Goal: Task Accomplishment & Management: Complete application form

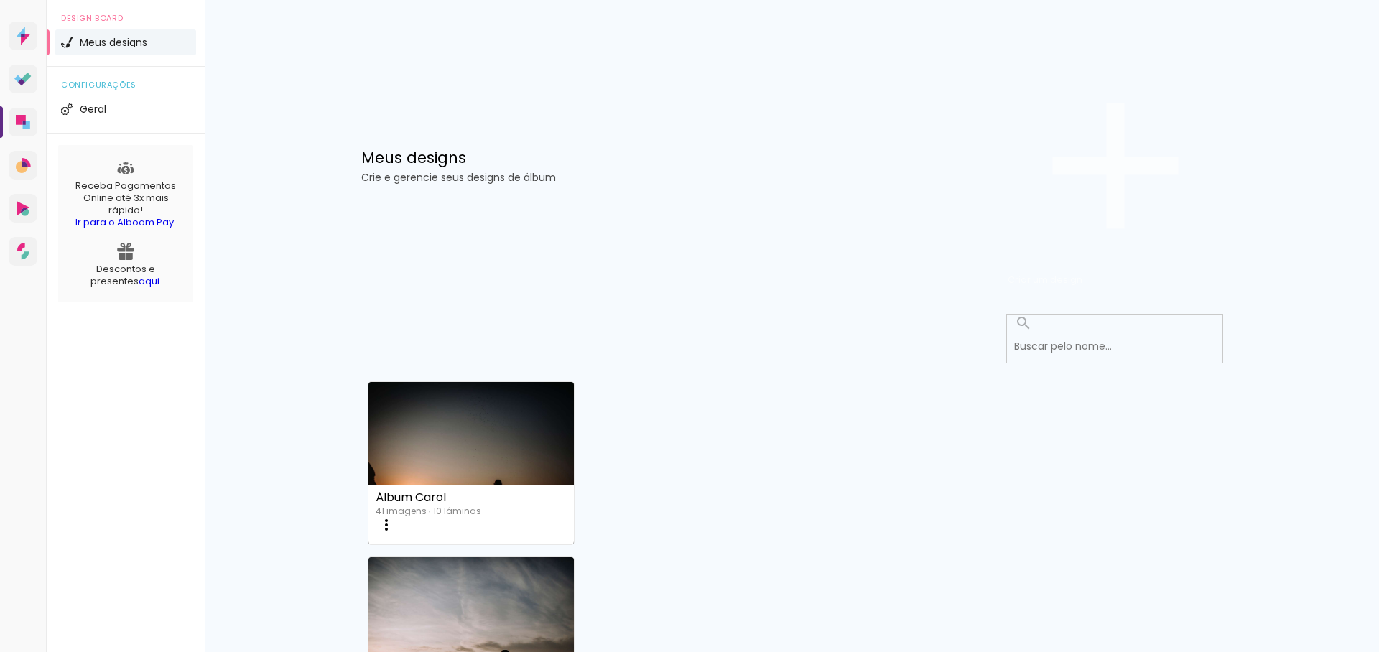
click at [1082, 273] on span "Criar um design" at bounding box center [1044, 280] width 75 height 14
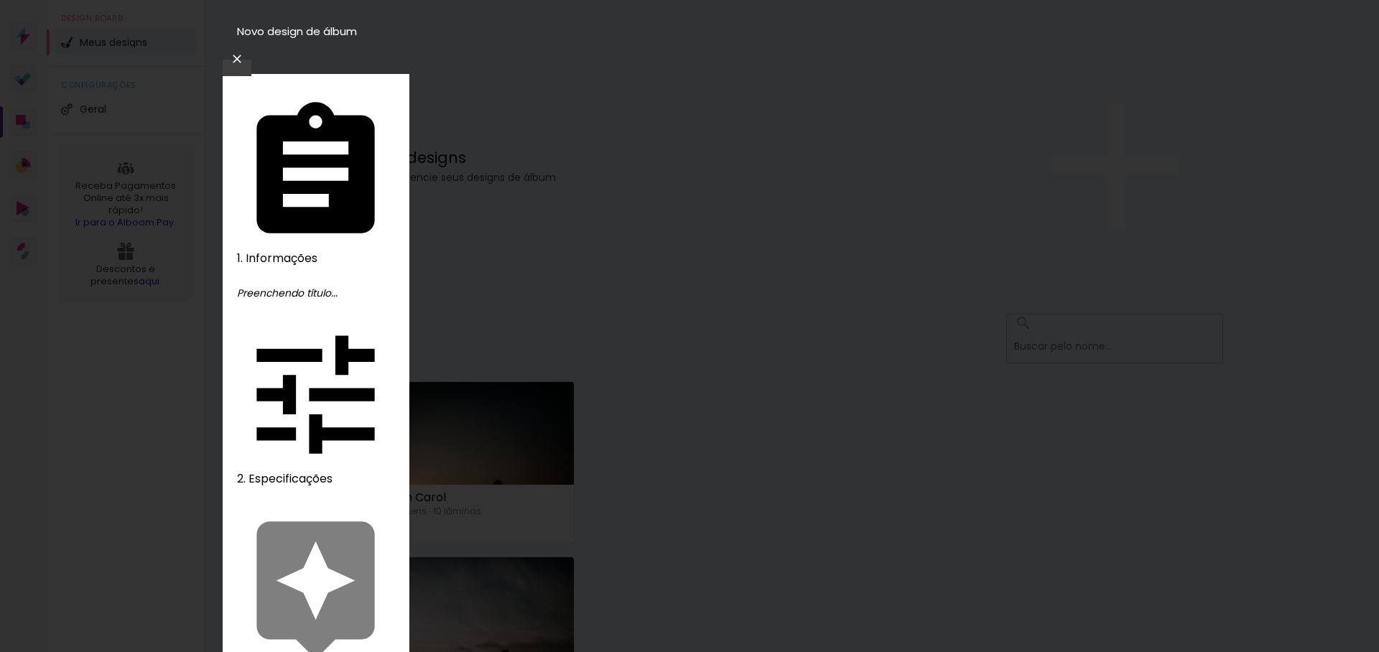
drag, startPoint x: 719, startPoint y: 199, endPoint x: 625, endPoint y: 205, distance: 94.2
type input "lumi"
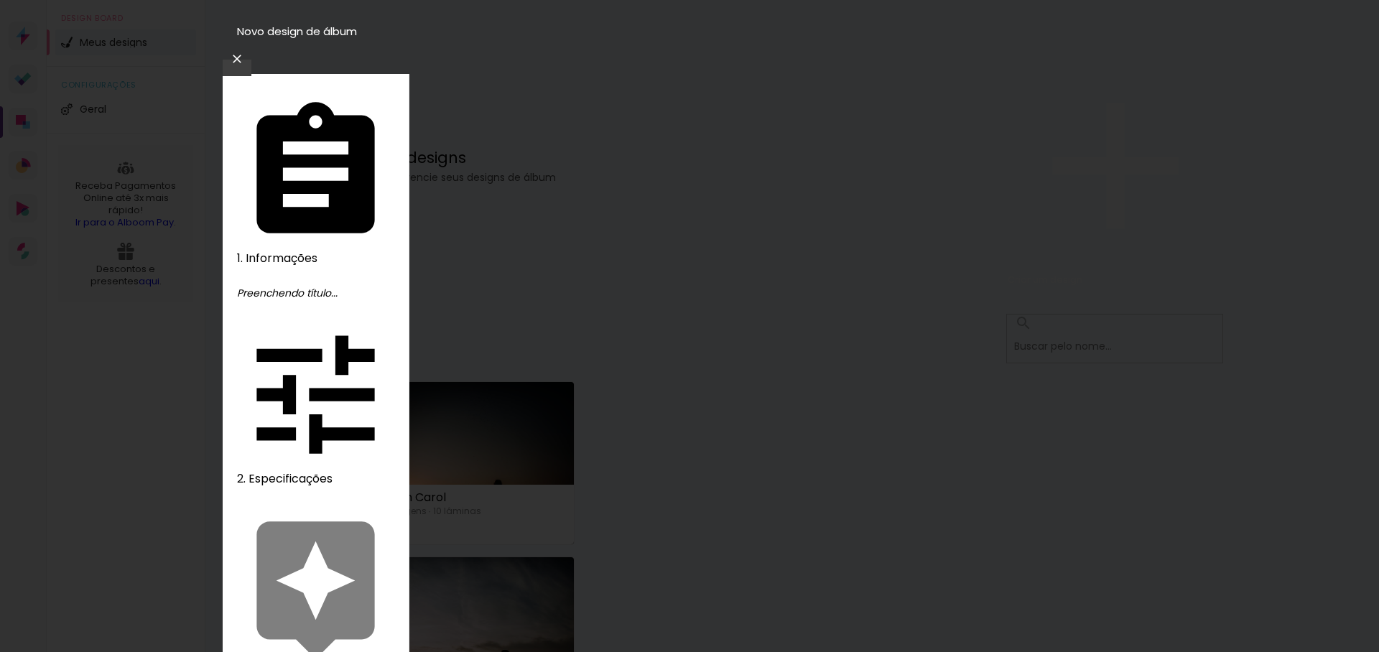
type paper-input "lumi"
click at [246, 52] on iron-icon at bounding box center [236, 59] width 17 height 14
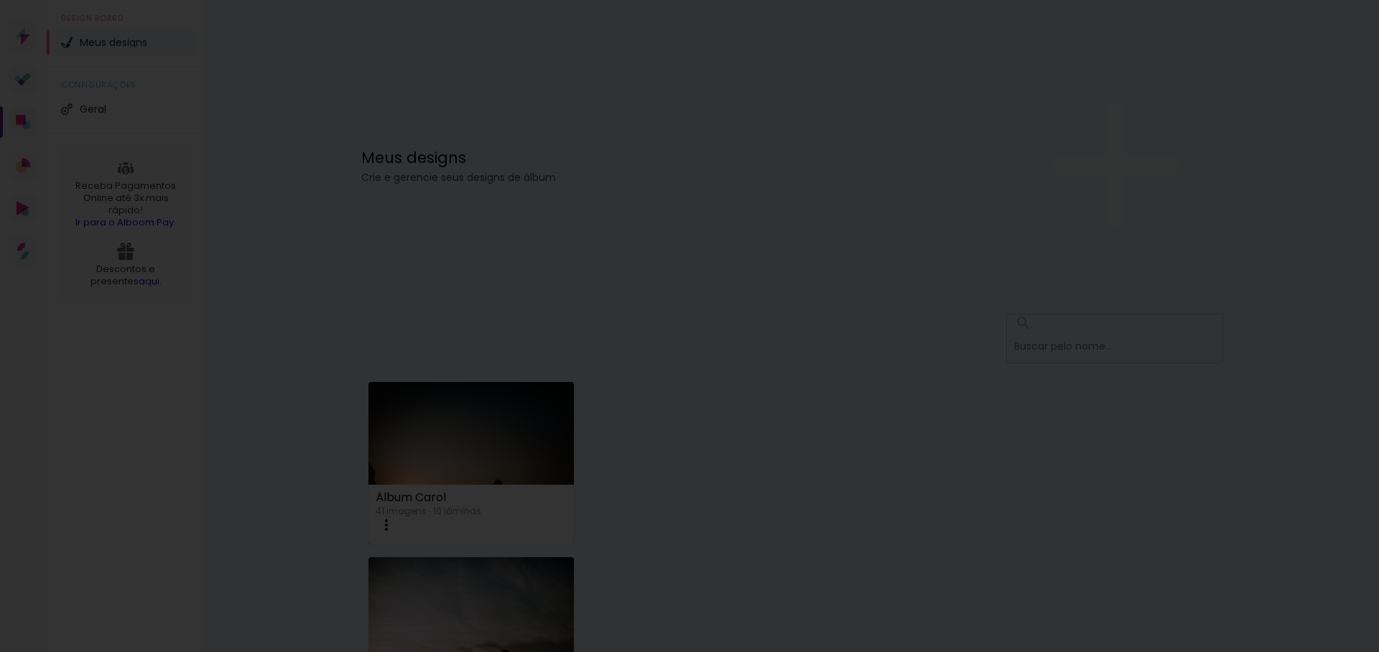
click at [1082, 273] on span "Criar um design" at bounding box center [1044, 280] width 75 height 14
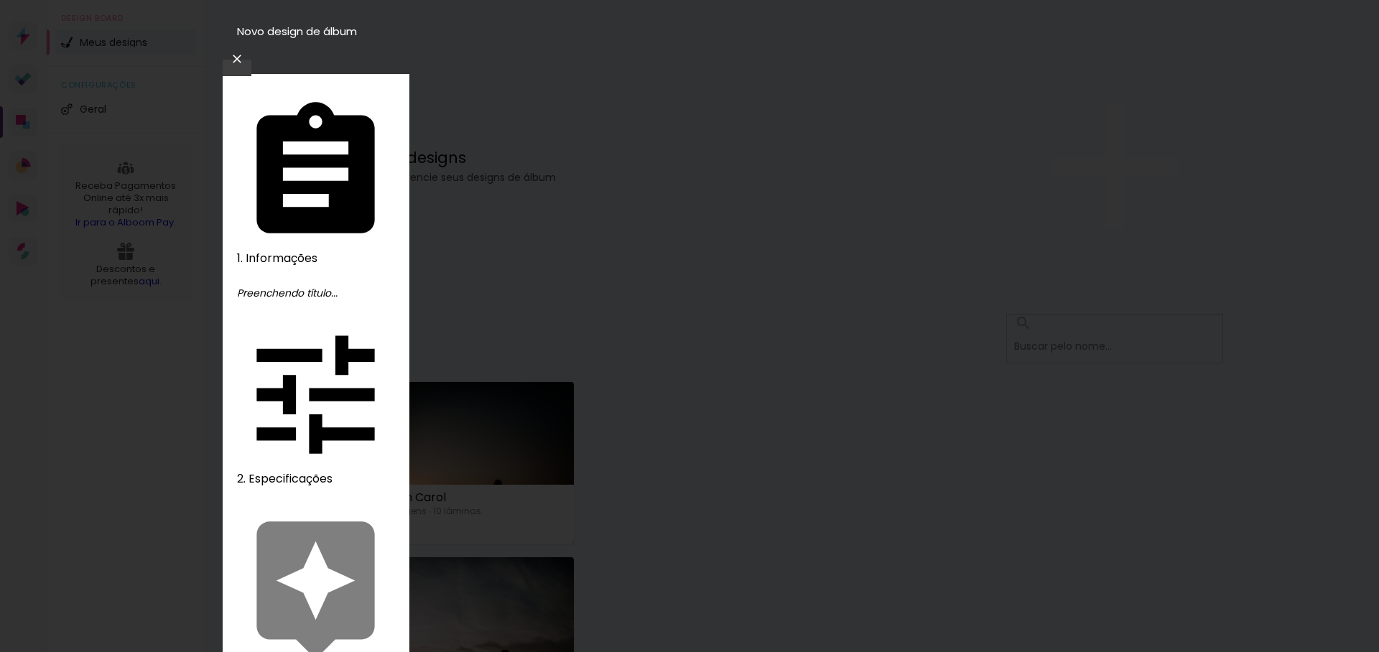
drag, startPoint x: 711, startPoint y: 192, endPoint x: 623, endPoint y: 193, distance: 88.3
click at [246, 52] on iron-icon at bounding box center [236, 59] width 17 height 14
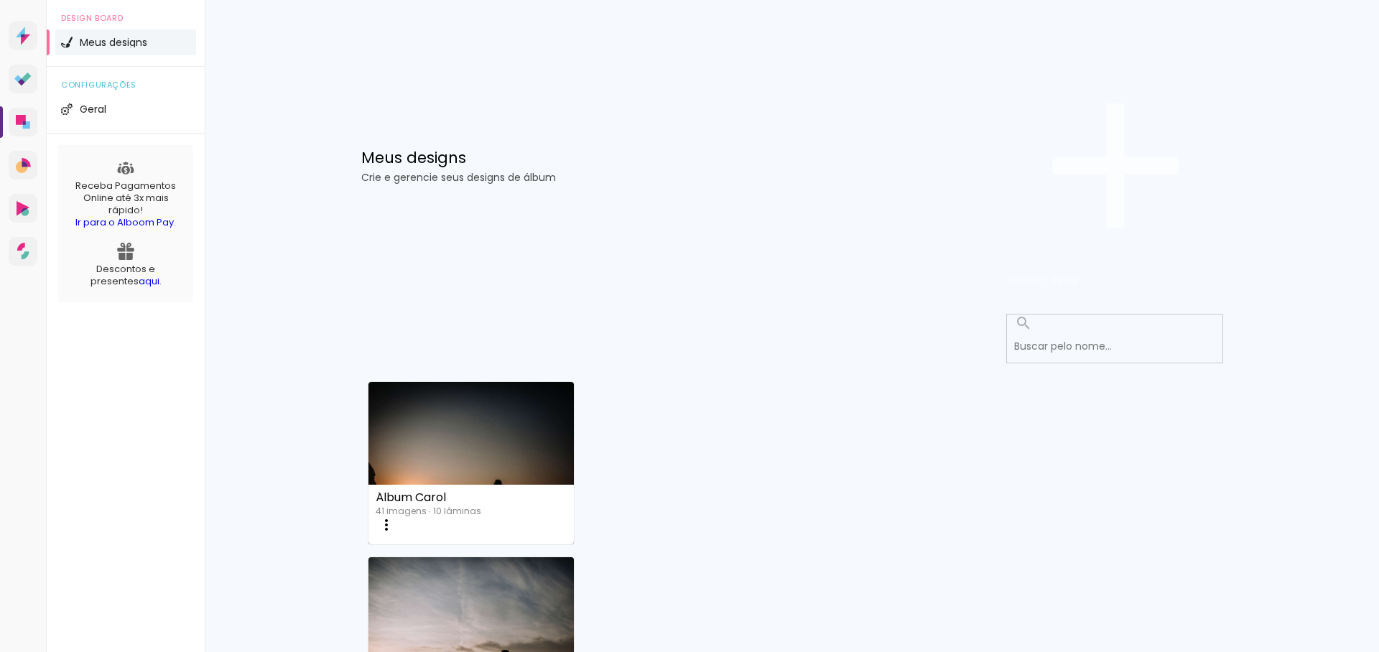
click at [1082, 273] on span "Criar um design" at bounding box center [1044, 280] width 75 height 14
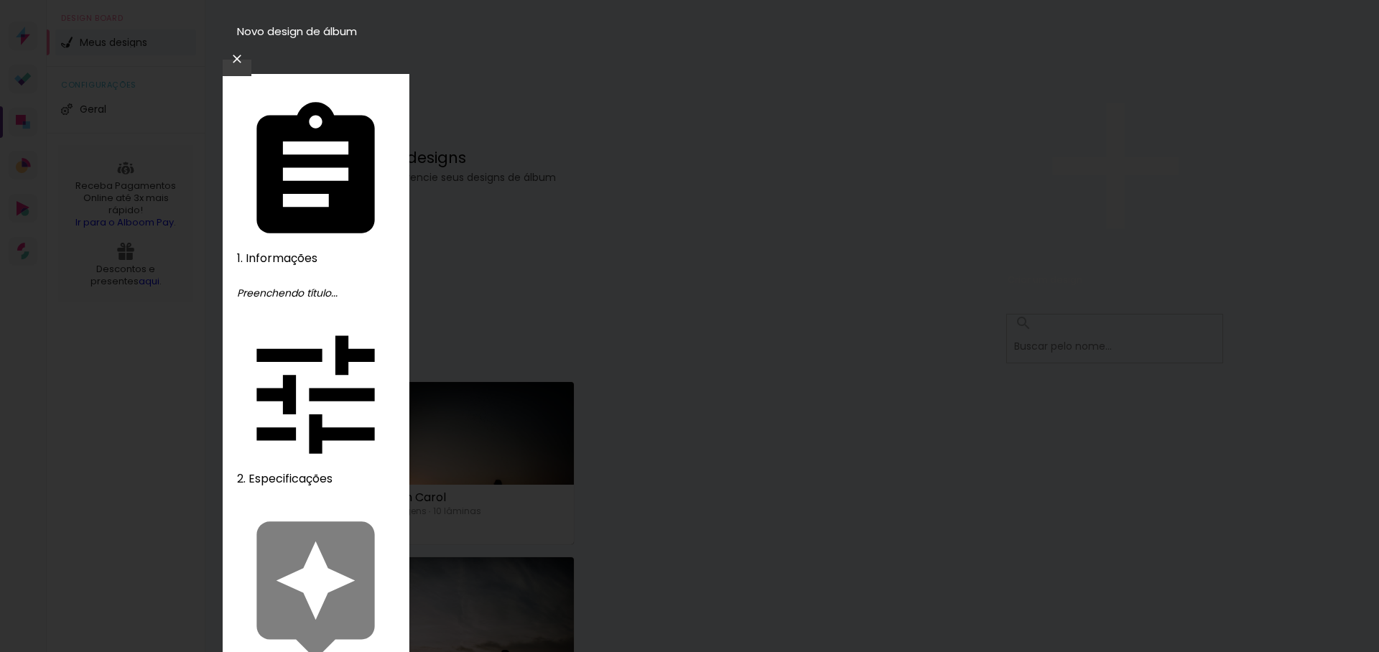
type input "teste"
type paper-input "teste"
click at [0, 0] on slot "Avançar" at bounding box center [0, 0] width 0 height 0
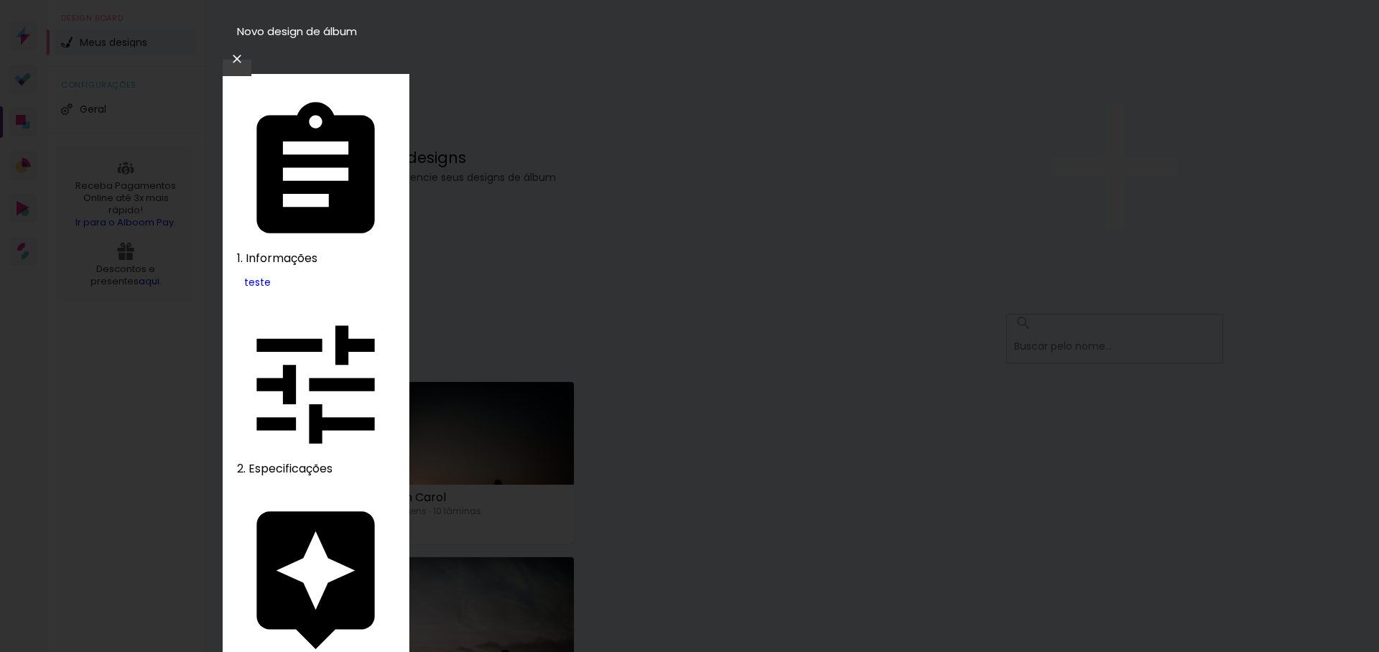
type input "lumi"
type paper-input "lumi"
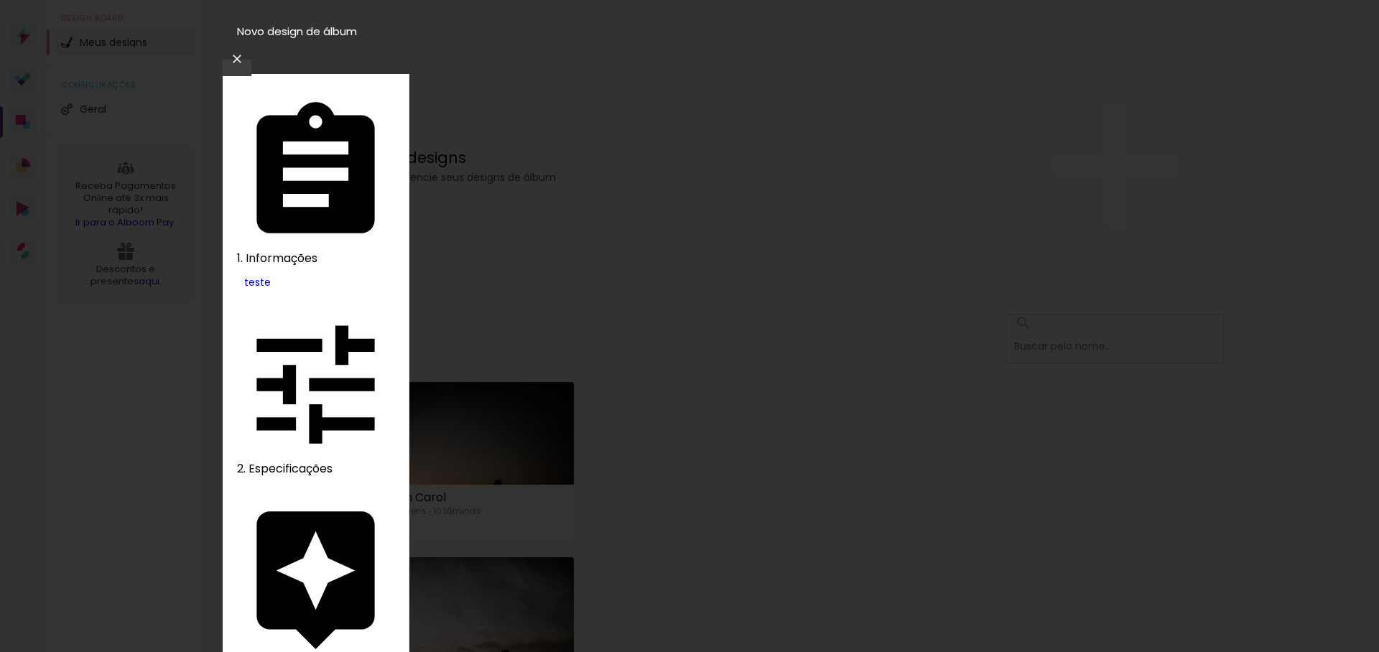
drag, startPoint x: 557, startPoint y: 282, endPoint x: 444, endPoint y: 279, distance: 112.8
drag, startPoint x: 470, startPoint y: 274, endPoint x: 382, endPoint y: 276, distance: 88.4
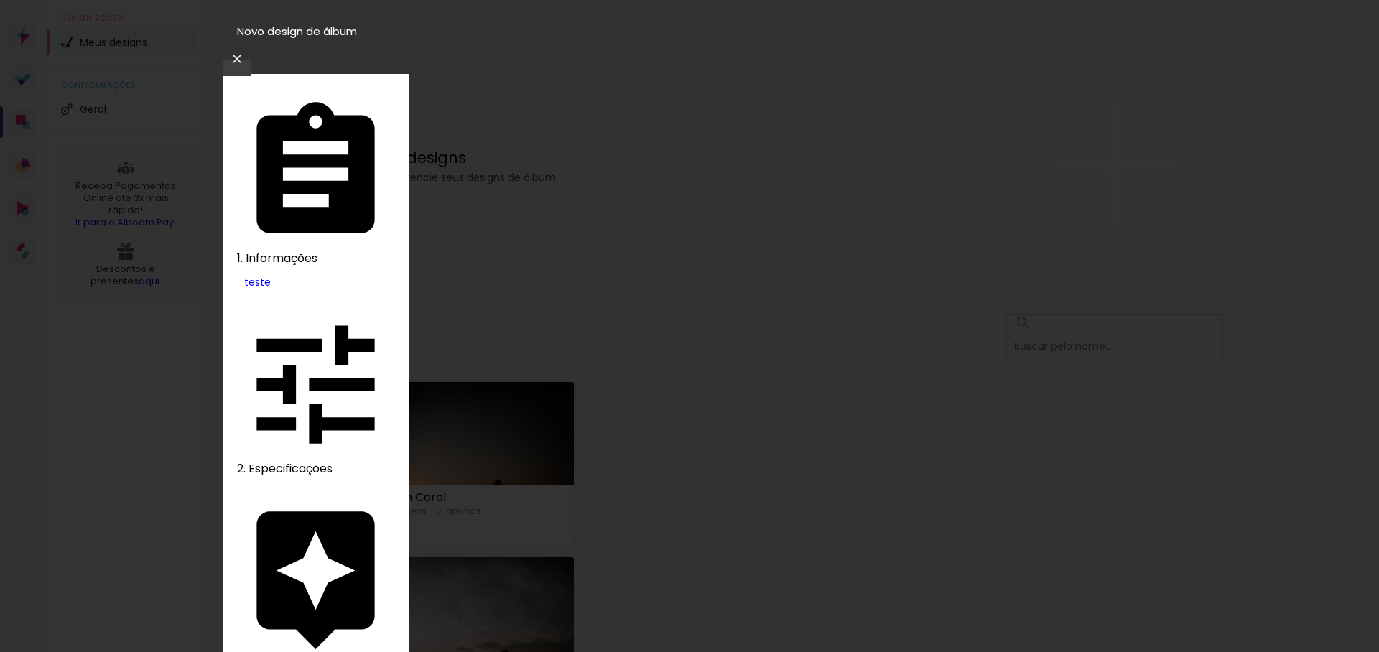
click at [0, 0] on slot "Avançar" at bounding box center [0, 0] width 0 height 0
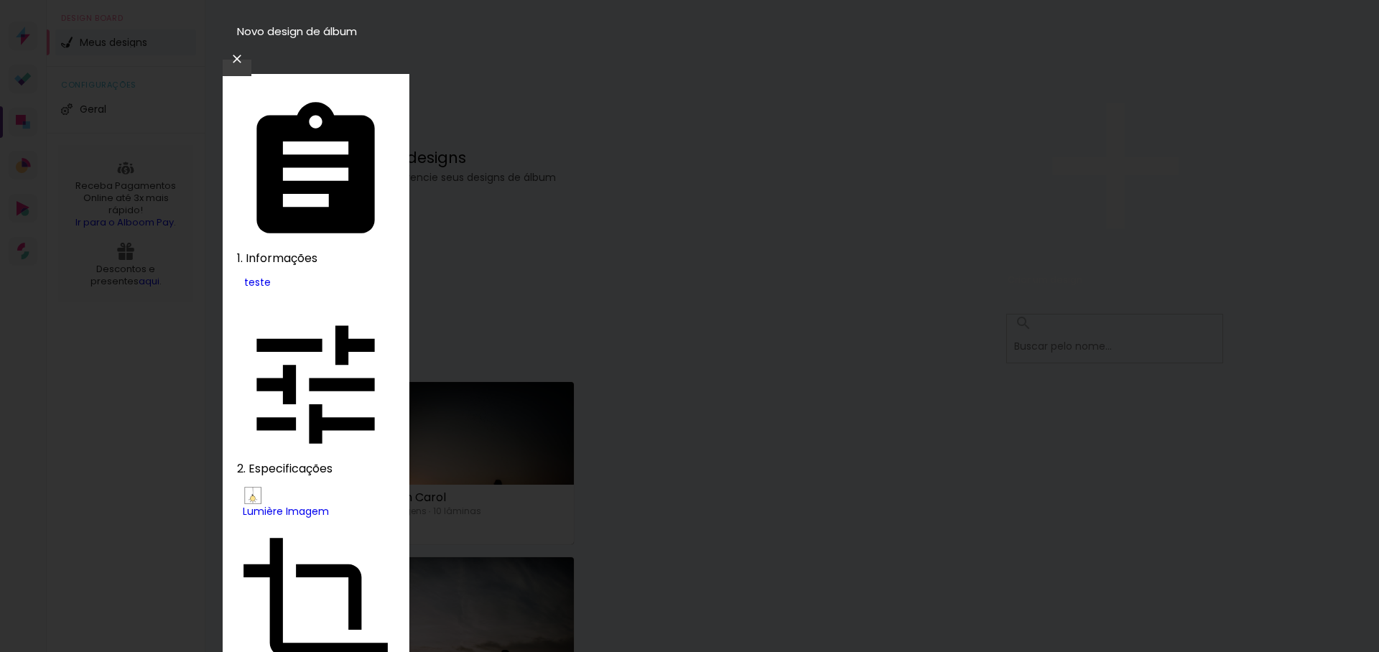
click at [0, 0] on slot "Nuit" at bounding box center [0, 0] width 0 height 0
type input "Nuit"
click at [0, 0] on slot "Avançar" at bounding box center [0, 0] width 0 height 0
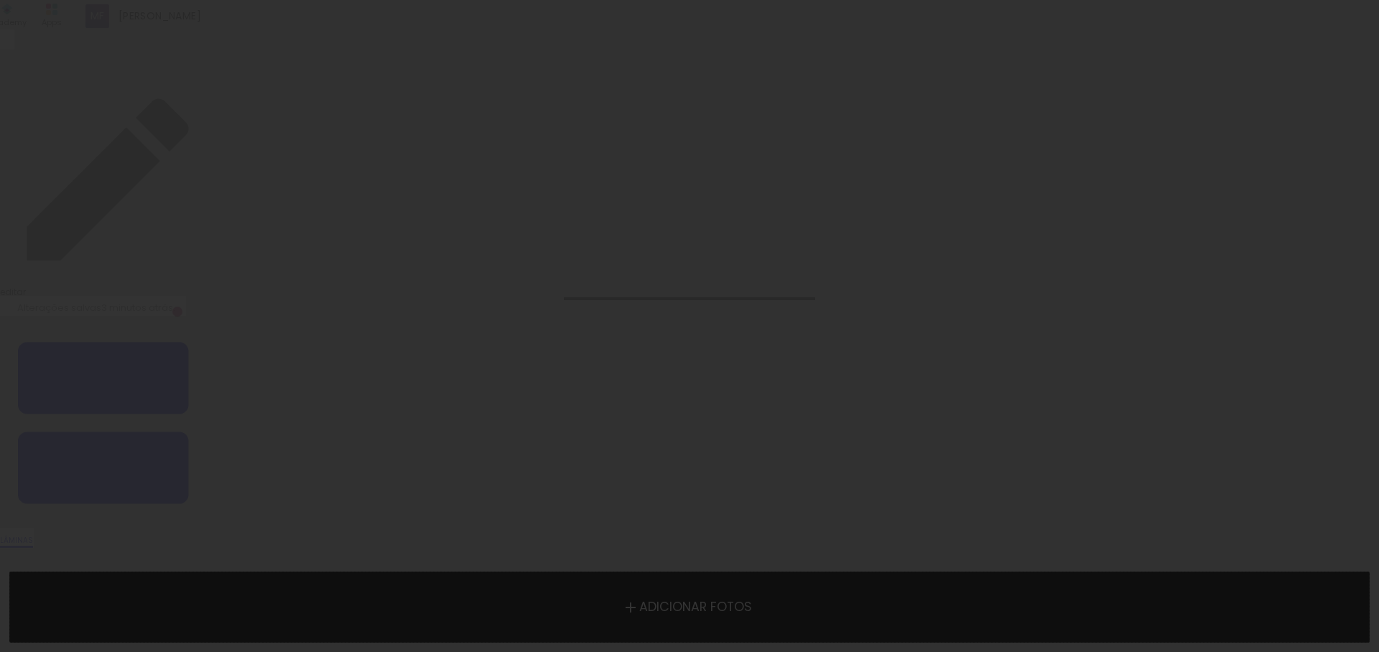
click at [709, 613] on span "Adicionar Fotos" at bounding box center [695, 607] width 113 height 13
click at [0, 0] on input "file" at bounding box center [0, 0] width 0 height 0
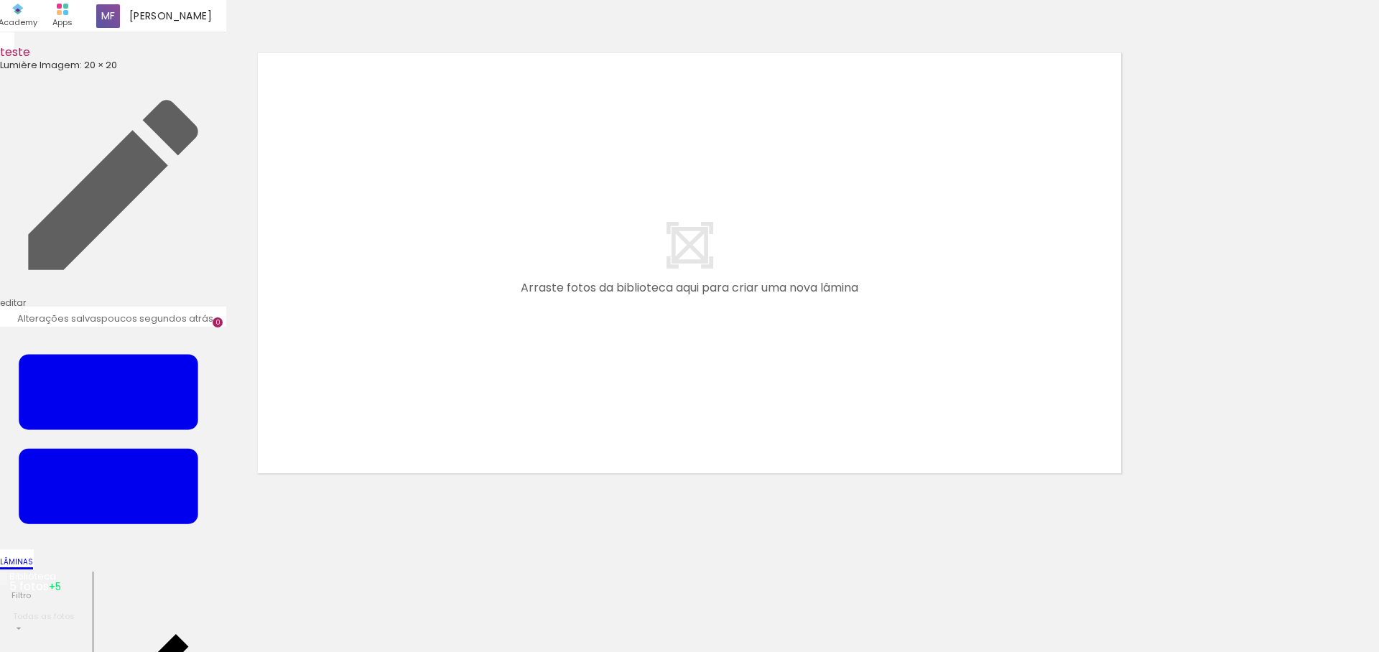
scroll to position [18, 0]
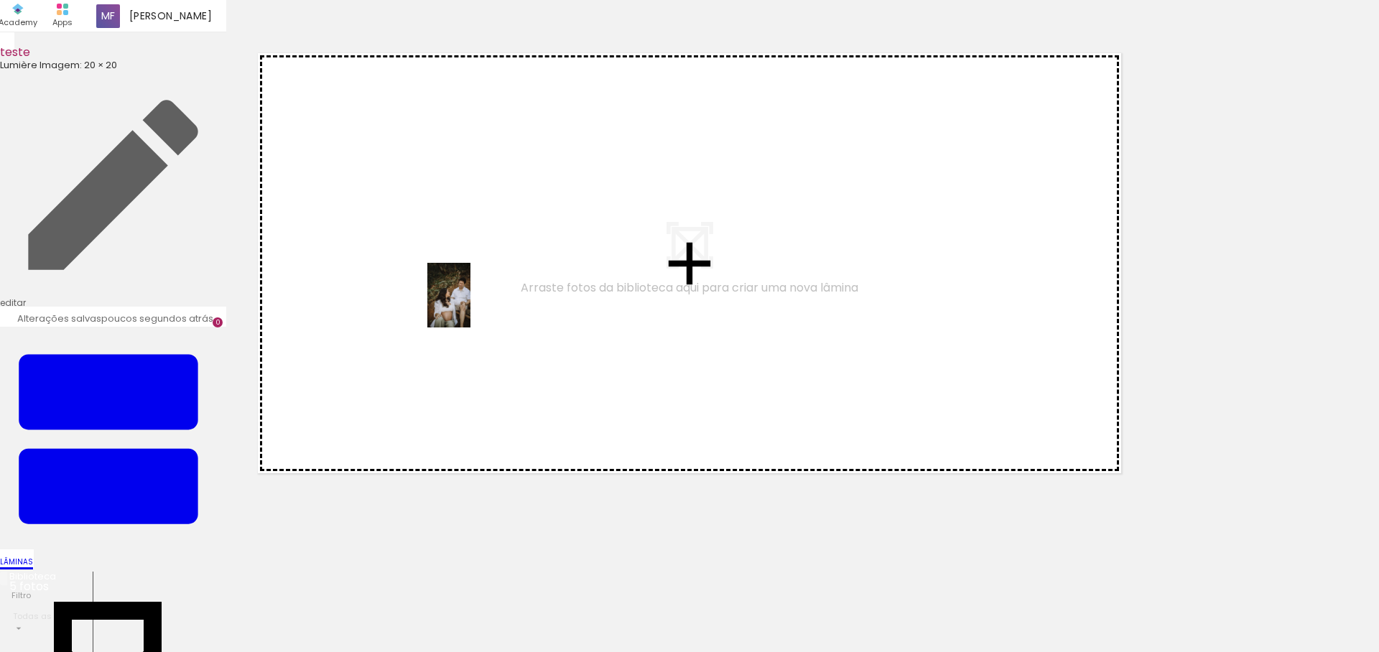
drag, startPoint x: 143, startPoint y: 609, endPoint x: 470, endPoint y: 306, distance: 446.2
click at [470, 306] on quentale-workspace at bounding box center [689, 326] width 1379 height 652
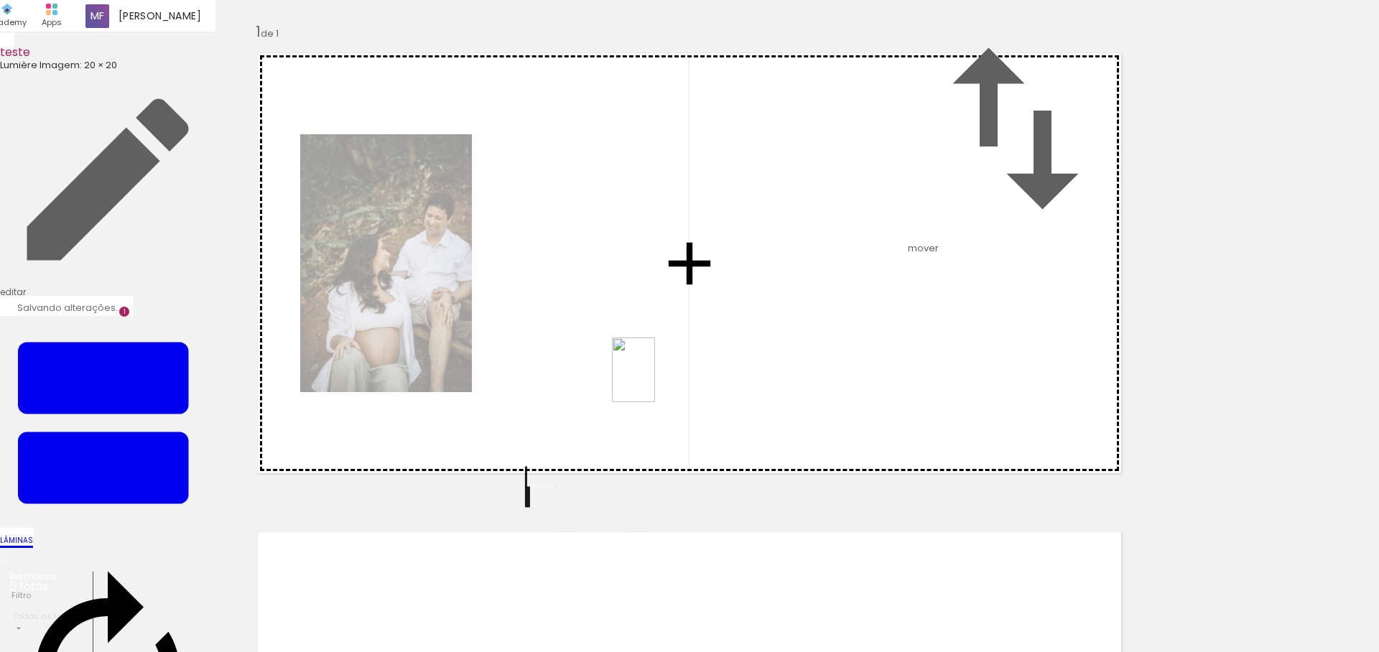
drag, startPoint x: 213, startPoint y: 623, endPoint x: 655, endPoint y: 381, distance: 503.6
click at [655, 381] on quentale-workspace at bounding box center [689, 326] width 1379 height 652
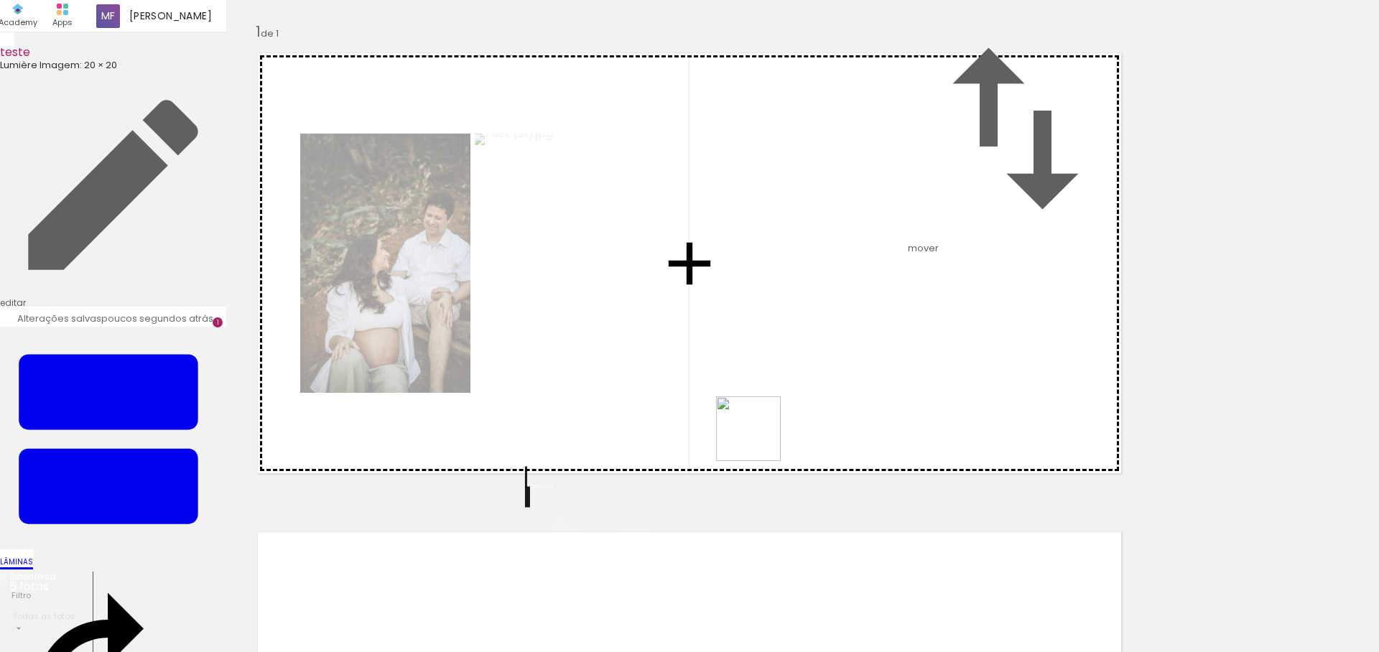
drag, startPoint x: 317, startPoint y: 621, endPoint x: 796, endPoint y: 422, distance: 518.9
click at [796, 422] on quentale-workspace at bounding box center [689, 326] width 1379 height 652
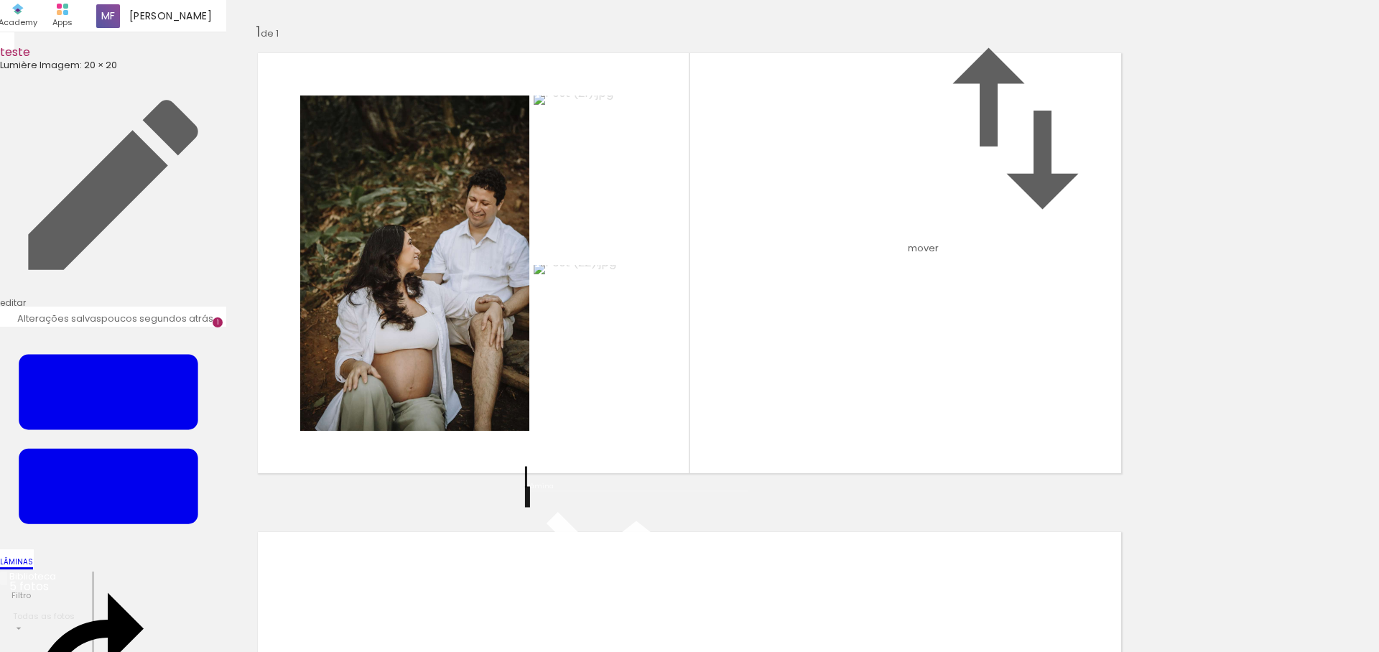
scroll to position [524, 0]
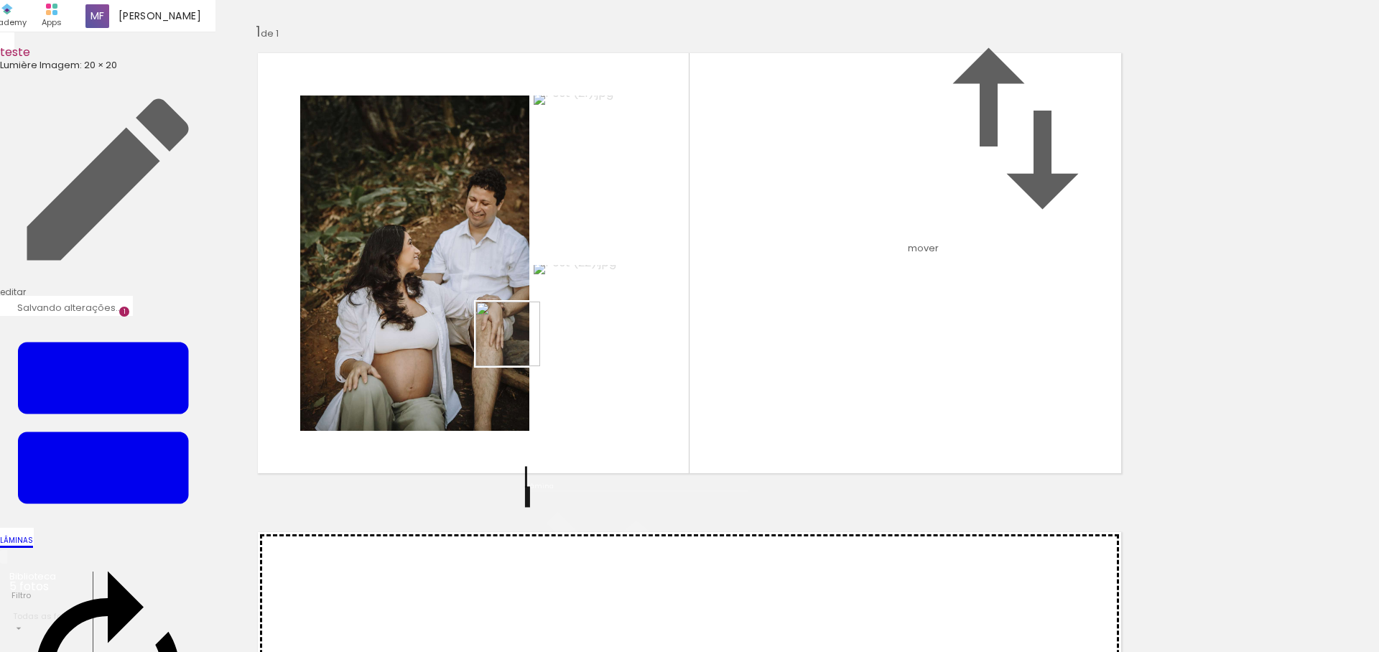
drag, startPoint x: 402, startPoint y: 606, endPoint x: 490, endPoint y: 605, distance: 88.3
click at [519, 343] on quentale-workspace at bounding box center [689, 326] width 1379 height 652
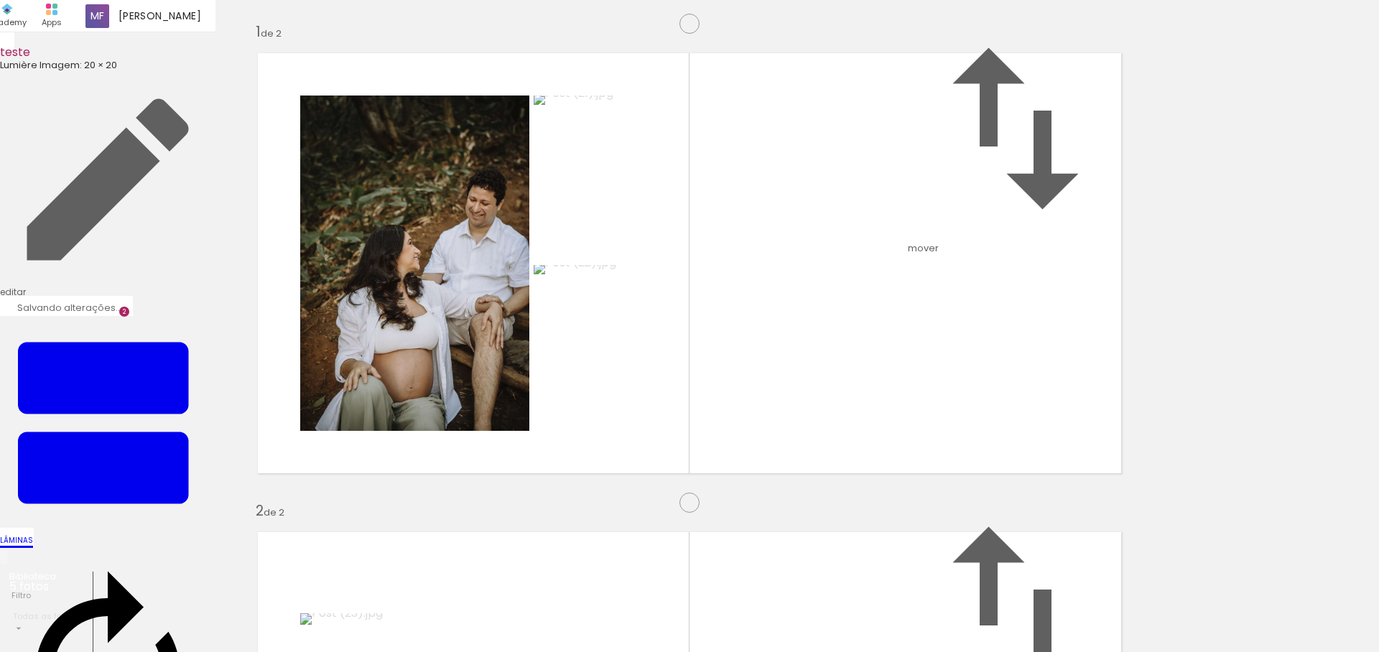
scroll to position [497, 0]
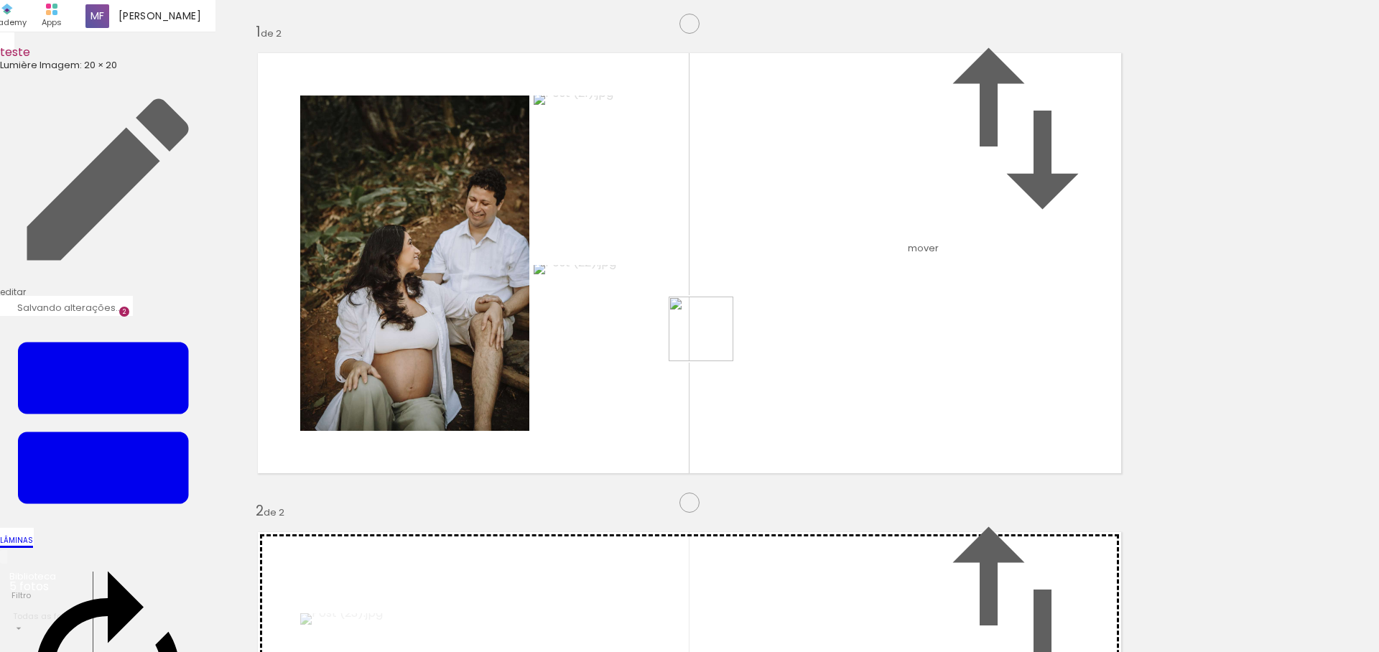
drag, startPoint x: 478, startPoint y: 607, endPoint x: 719, endPoint y: 334, distance: 364.3
click at [719, 334] on quentale-workspace at bounding box center [689, 326] width 1379 height 652
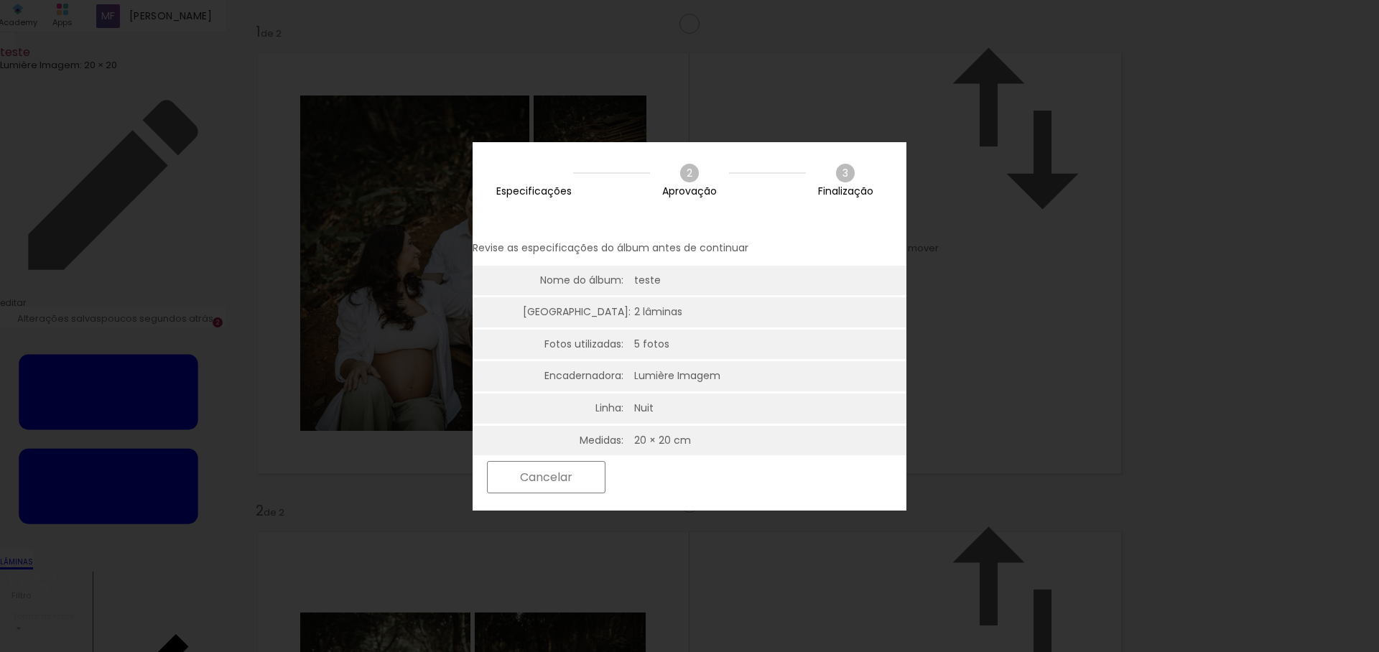
click at [0, 0] on slot "Próximo" at bounding box center [0, 0] width 0 height 0
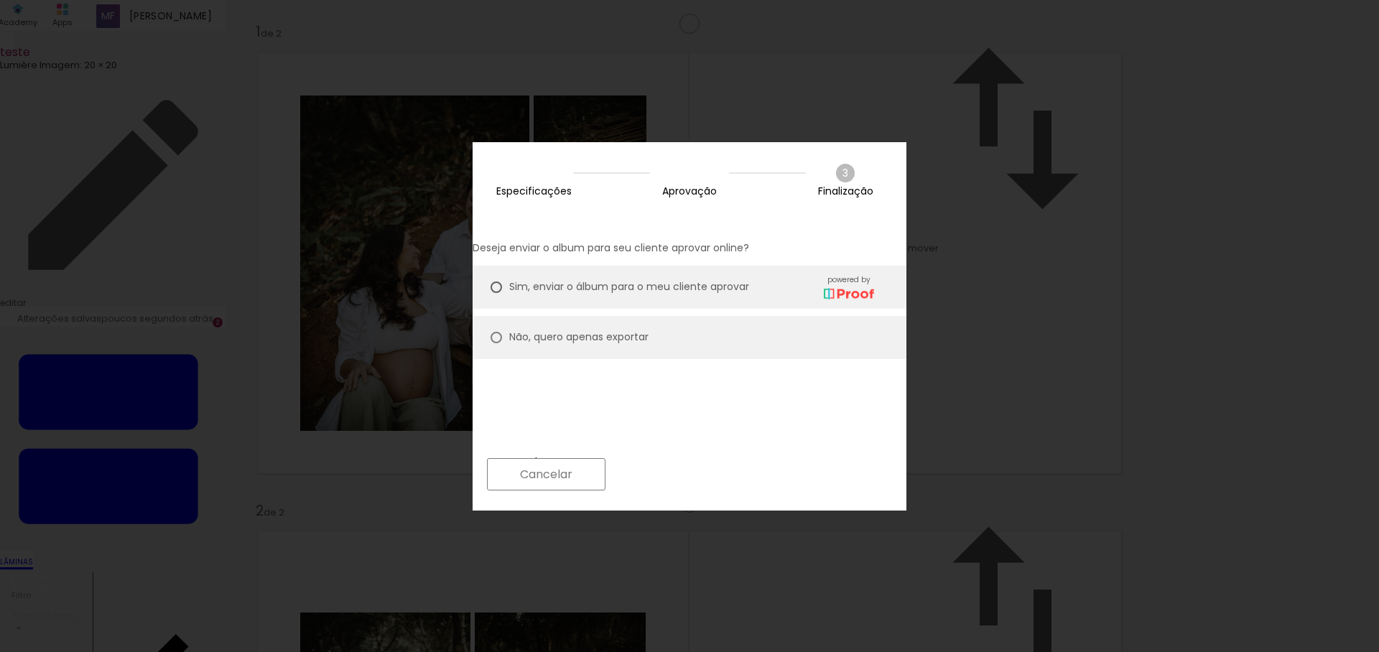
click at [723, 483] on paper-button "Próximo" at bounding box center [668, 474] width 111 height 31
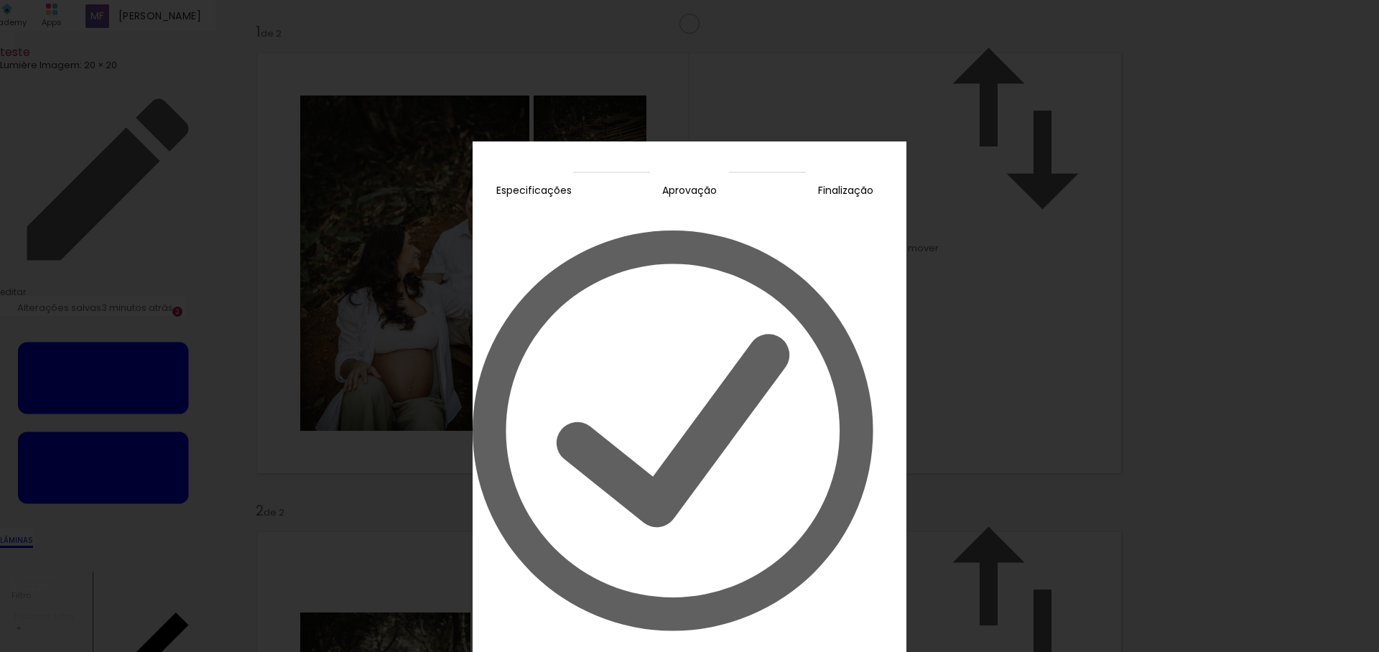
click at [0, 0] on slot "Editar prova" at bounding box center [0, 0] width 0 height 0
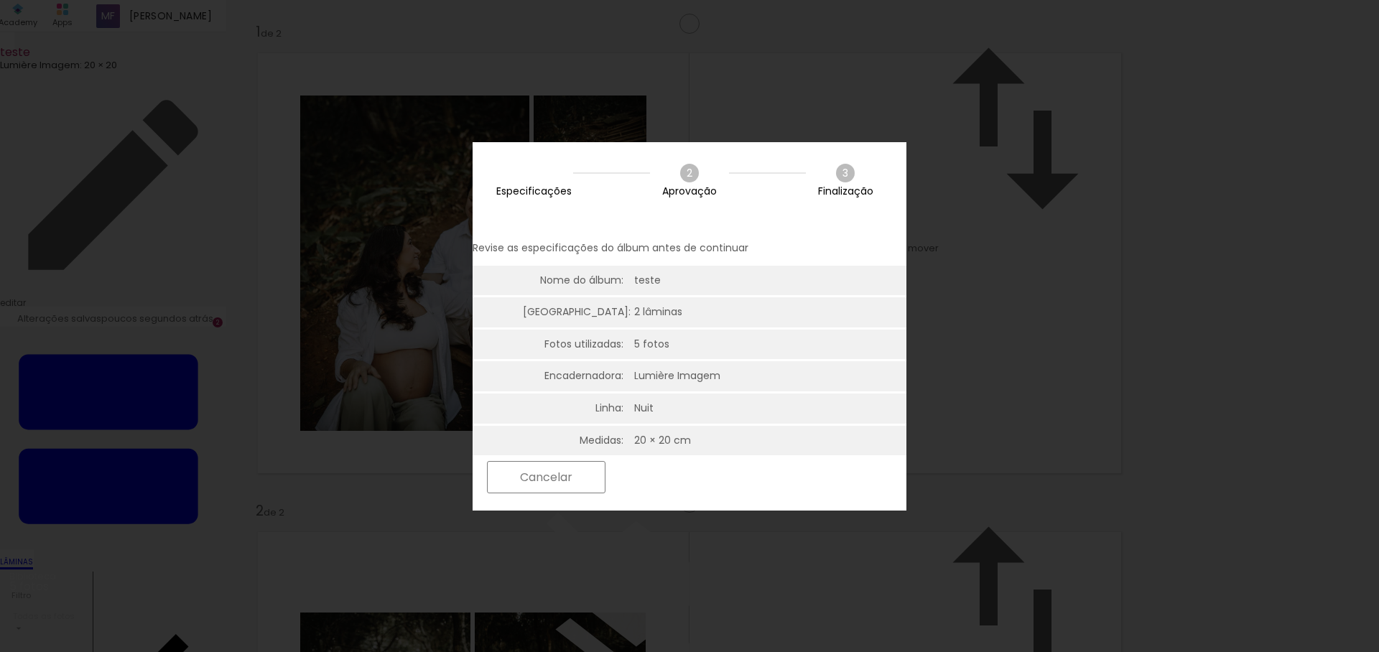
click at [0, 0] on slot "Próximo" at bounding box center [0, 0] width 0 height 0
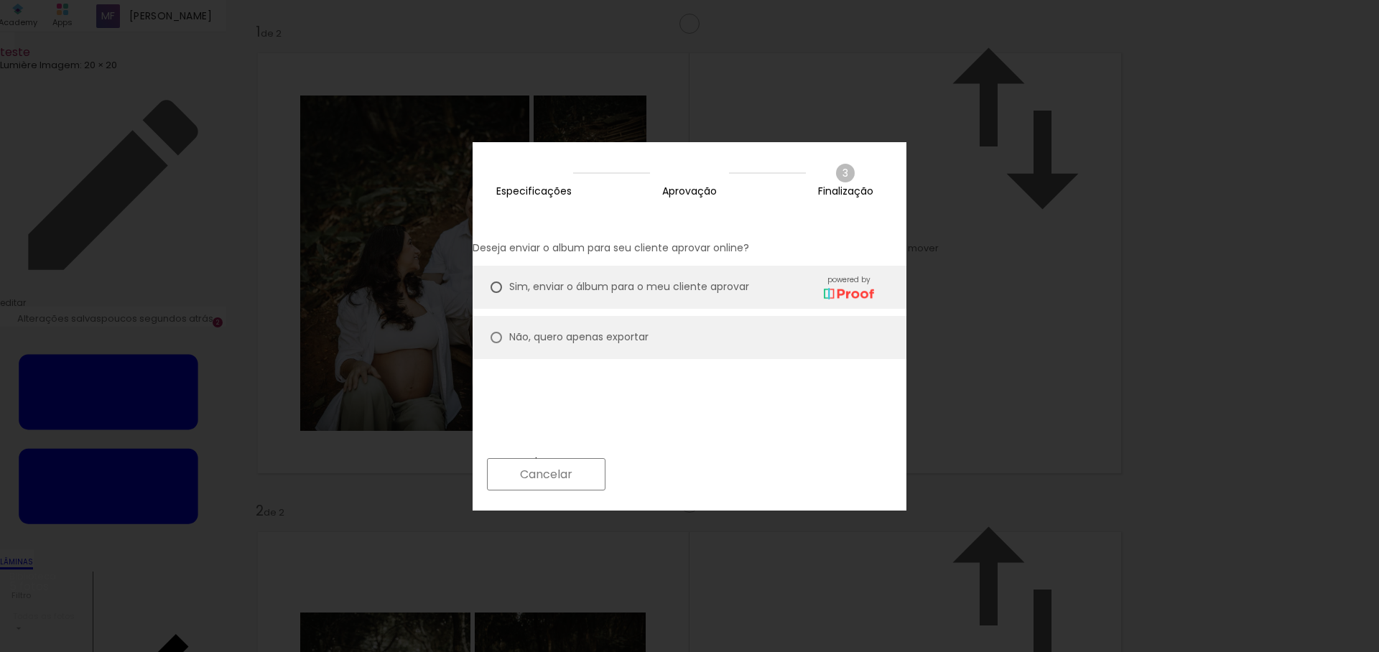
click at [750, 324] on paper-radio-button "Não, quero apenas exportar" at bounding box center [690, 337] width 434 height 43
type paper-radio-button "on"
click at [749, 279] on span "Sim, enviar o álbum para o meu cliente aprovar" at bounding box center [629, 286] width 240 height 15
type paper-radio-button "on"
click at [0, 0] on slot "Próximo" at bounding box center [0, 0] width 0 height 0
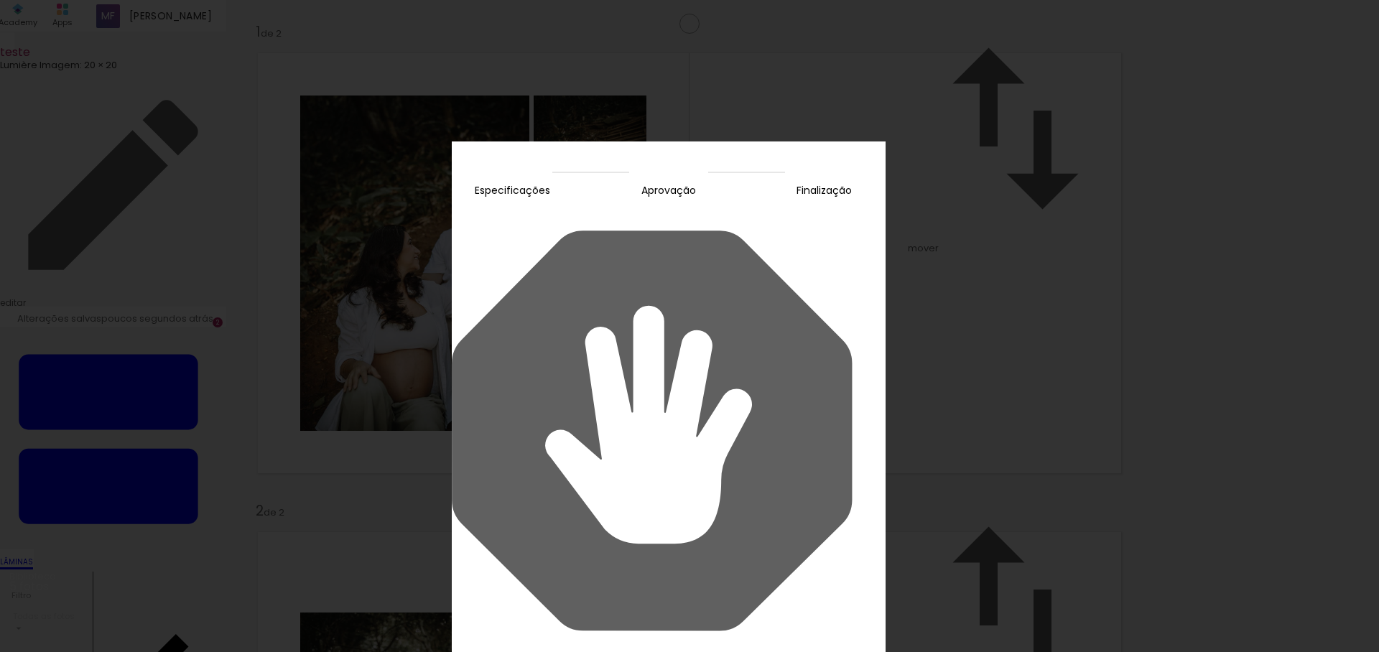
click at [0, 0] on slot "Continuar" at bounding box center [0, 0] width 0 height 0
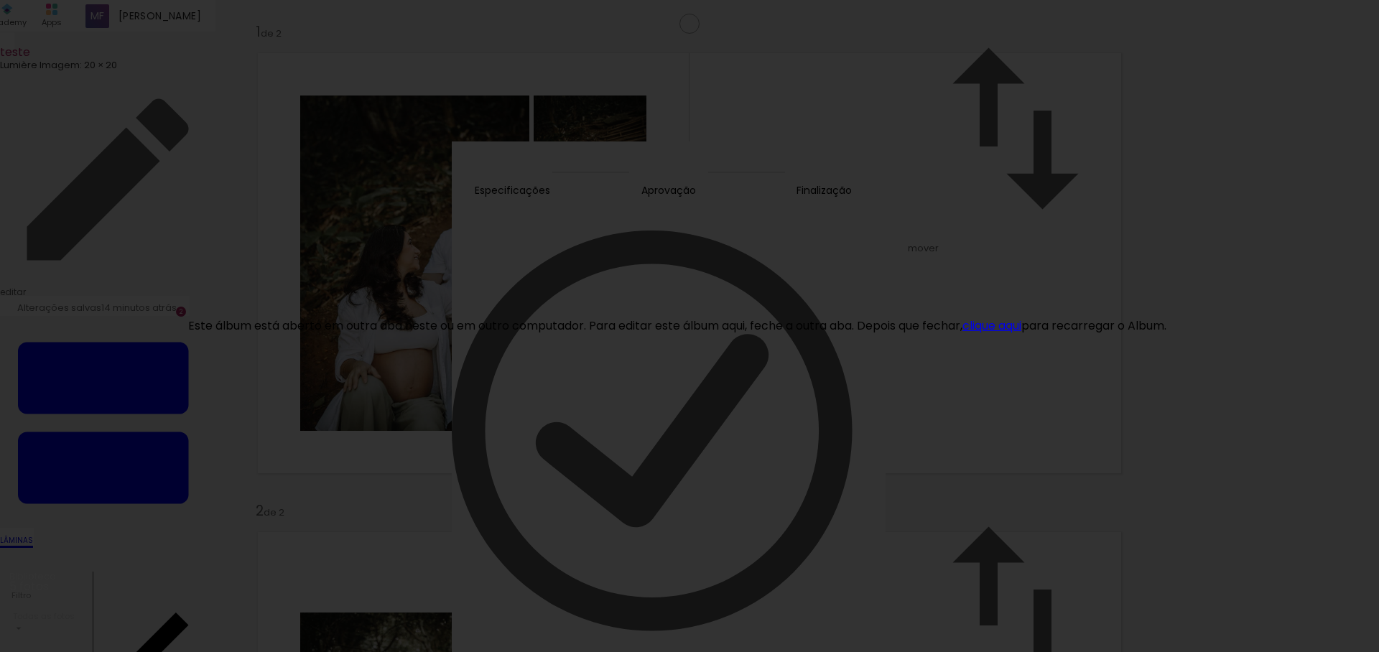
click at [1021, 327] on link "clique aqui" at bounding box center [991, 325] width 59 height 17
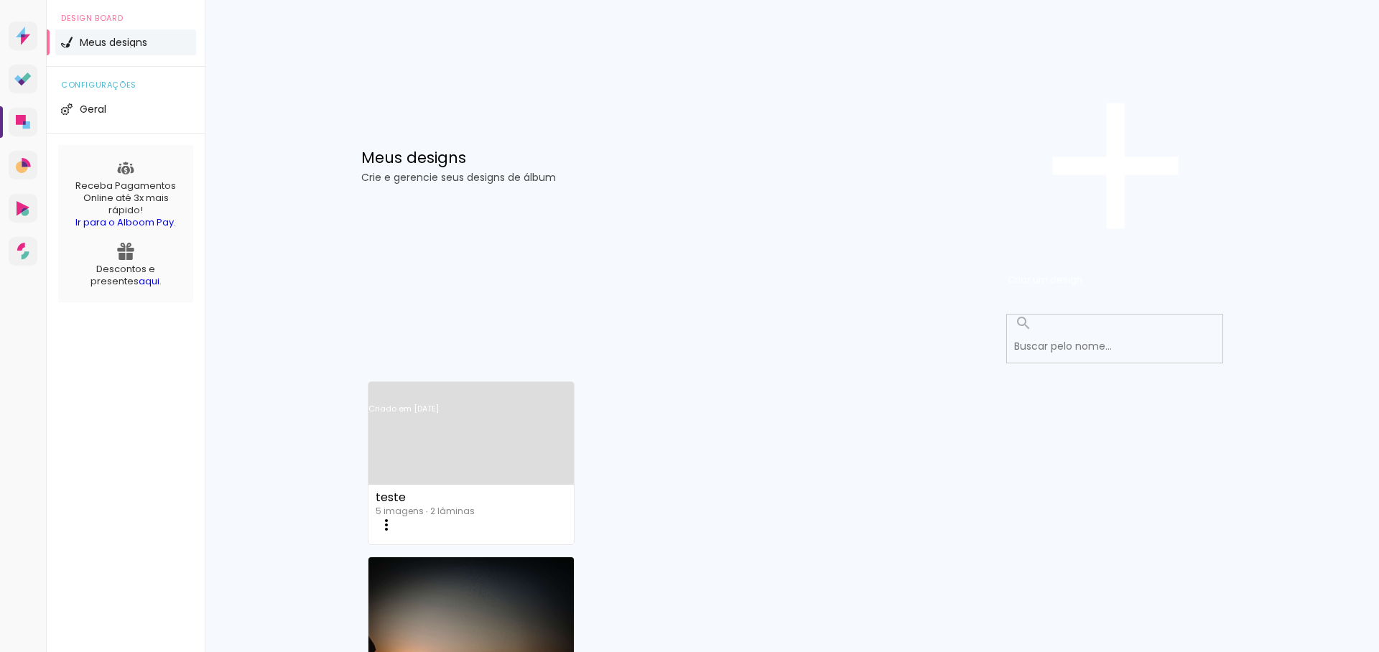
click at [395, 516] on iron-icon at bounding box center [386, 524] width 17 height 17
click at [503, 387] on link "Criado em [DATE]" at bounding box center [471, 427] width 206 height 81
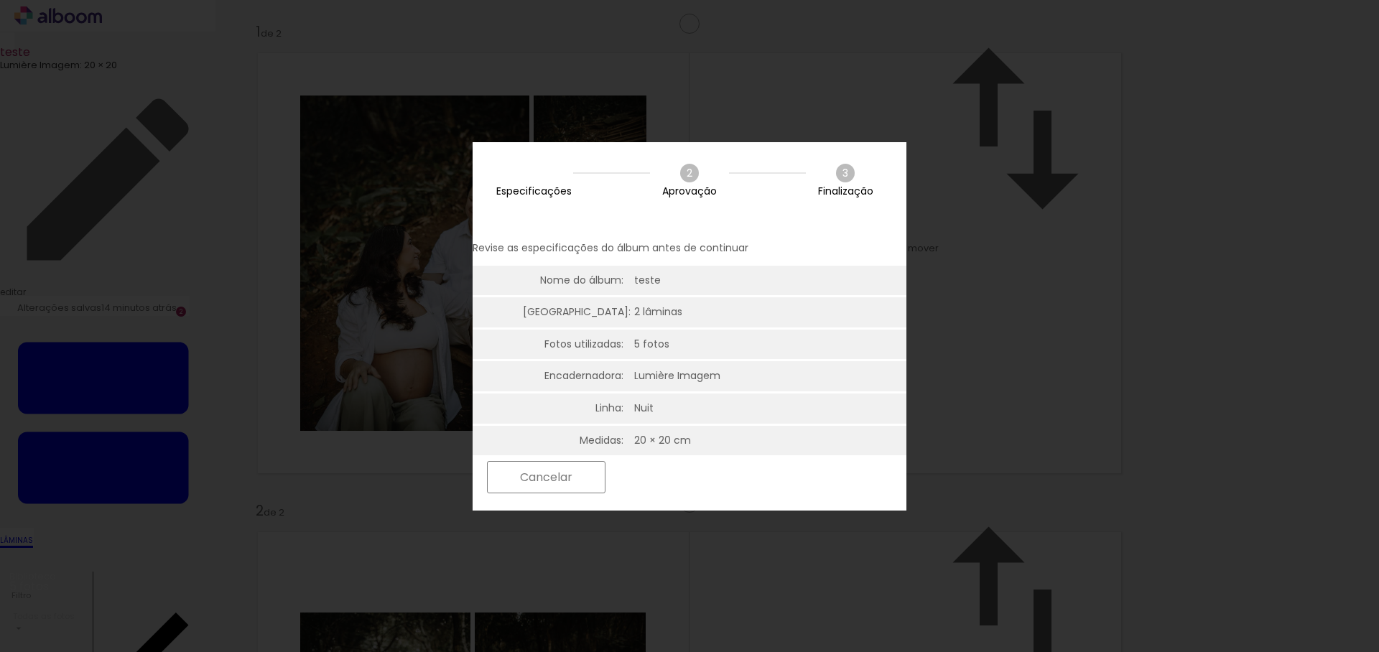
click at [0, 0] on slot "Próximo" at bounding box center [0, 0] width 0 height 0
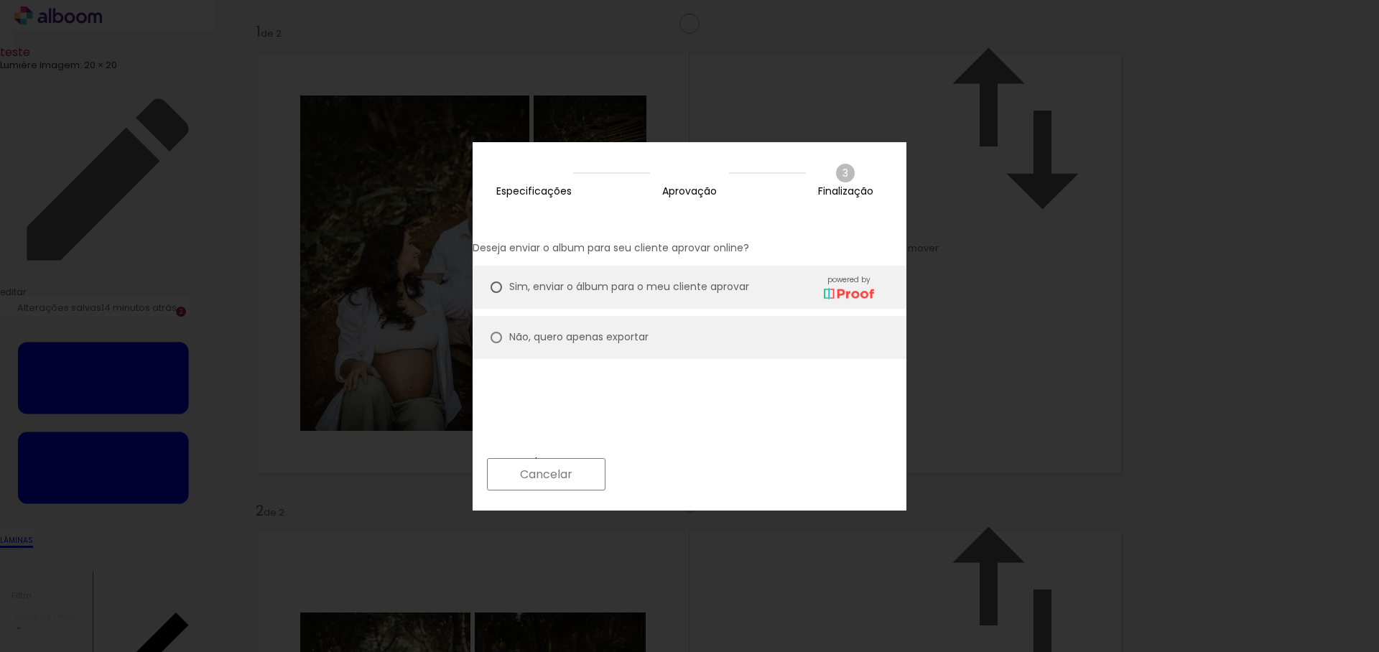
click at [0, 0] on slot "Próximo" at bounding box center [0, 0] width 0 height 0
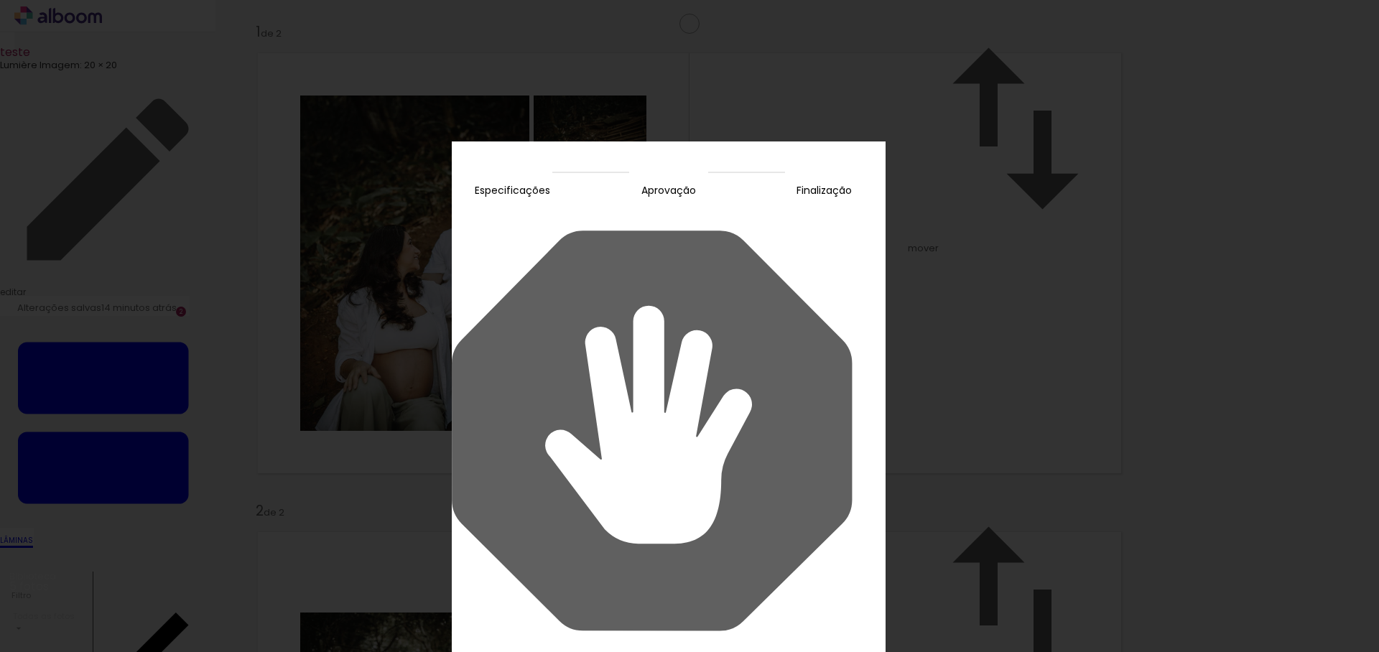
click at [0, 0] on slot "Continuar" at bounding box center [0, 0] width 0 height 0
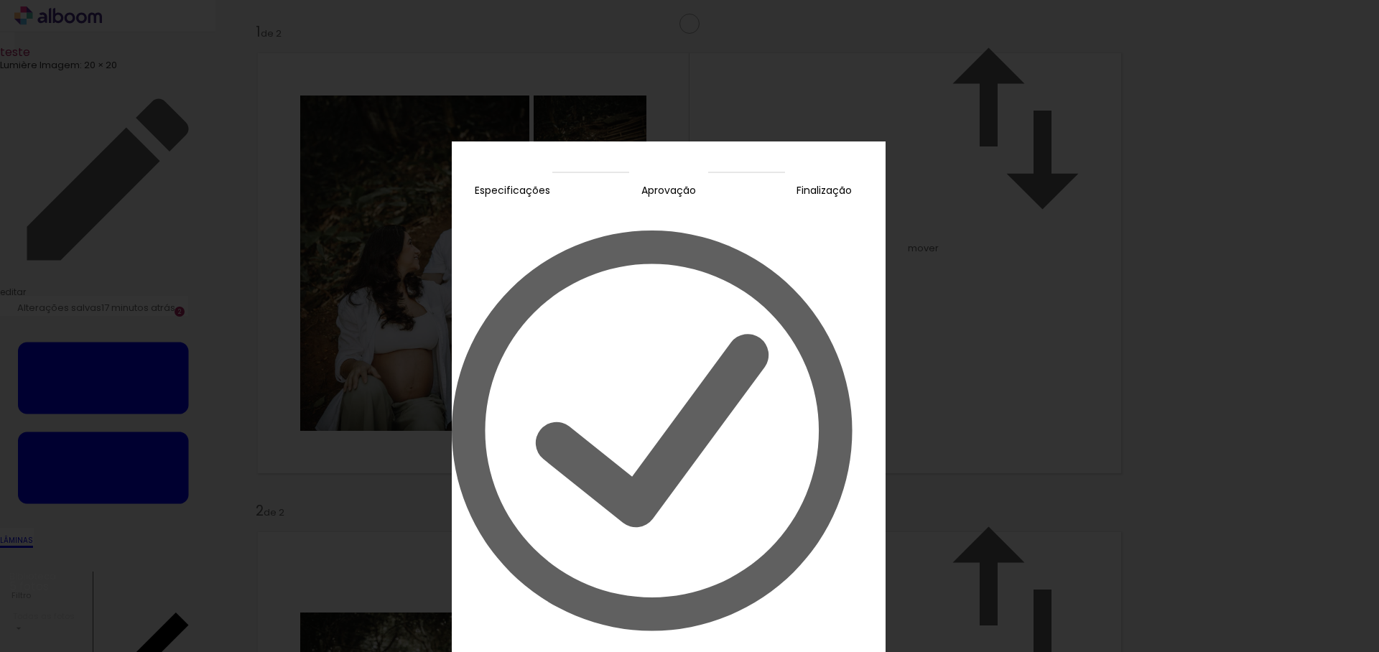
click at [0, 0] on slot "Editar prova" at bounding box center [0, 0] width 0 height 0
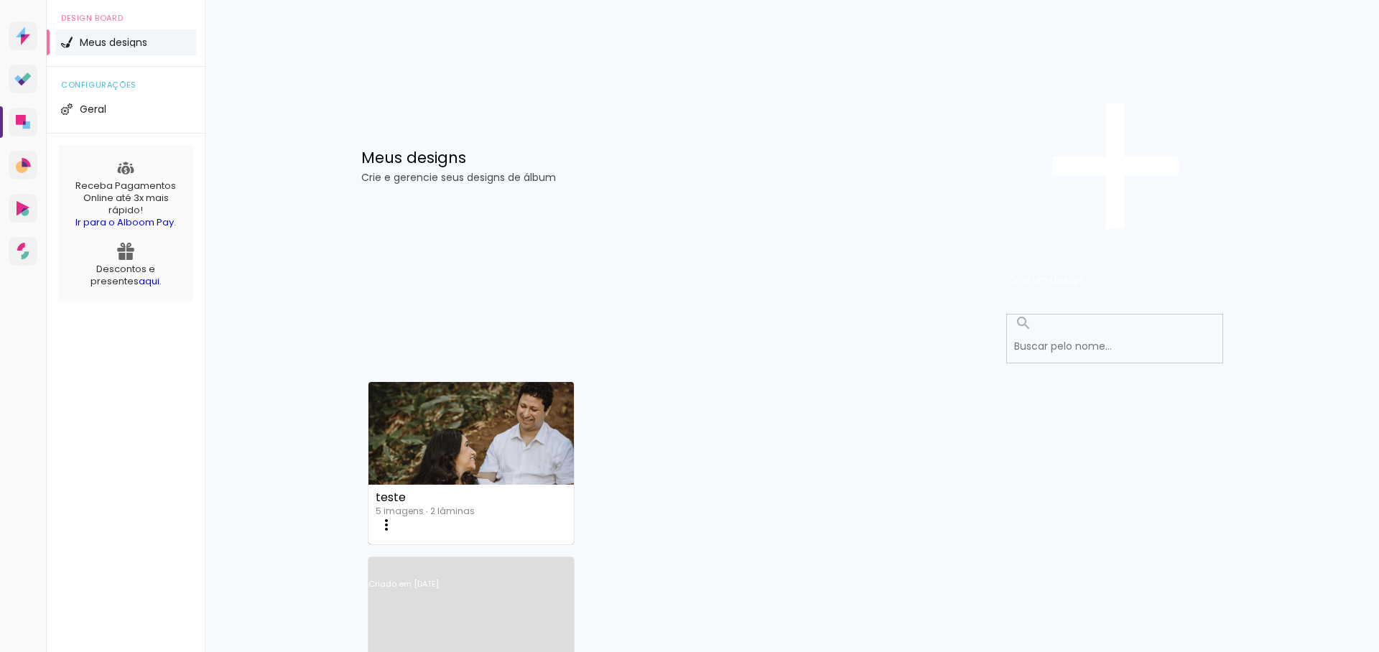
click at [574, 562] on link "Criado em [DATE]" at bounding box center [471, 602] width 206 height 81
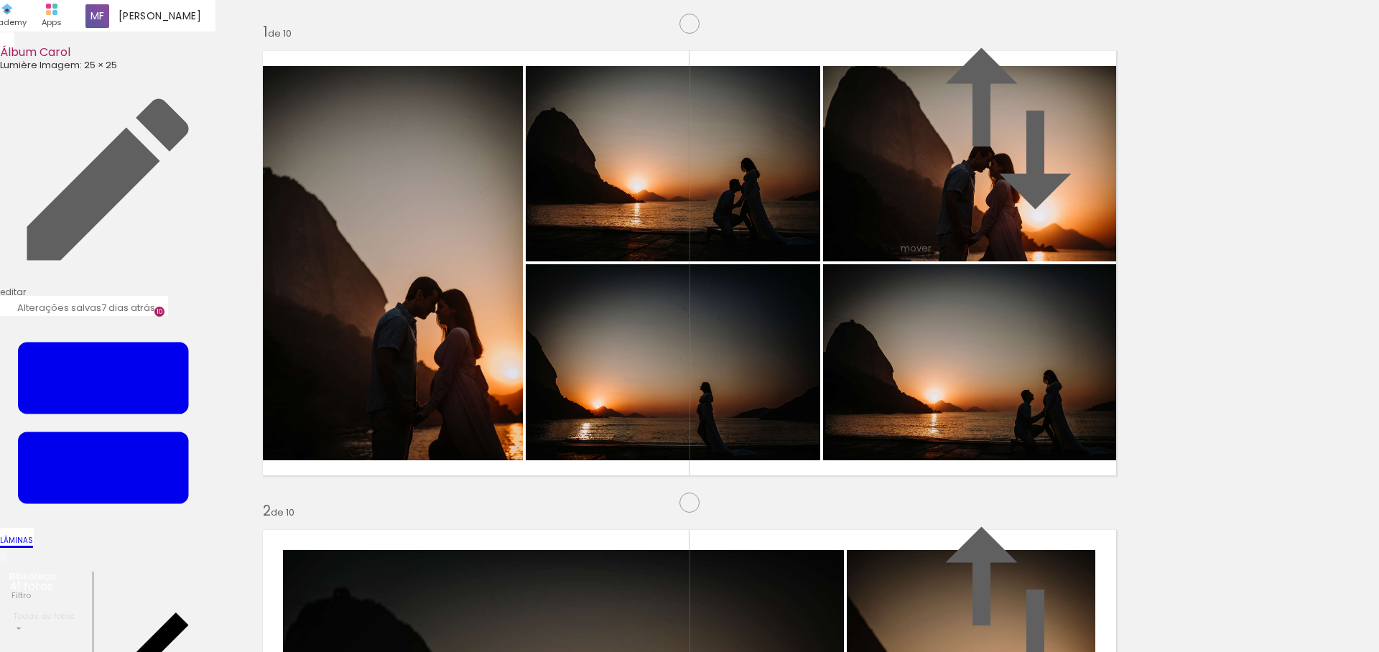
scroll to position [2874, 0]
drag, startPoint x: 599, startPoint y: 460, endPoint x: 909, endPoint y: 343, distance: 331.3
click at [0, 0] on slot at bounding box center [0, 0] width 0 height 0
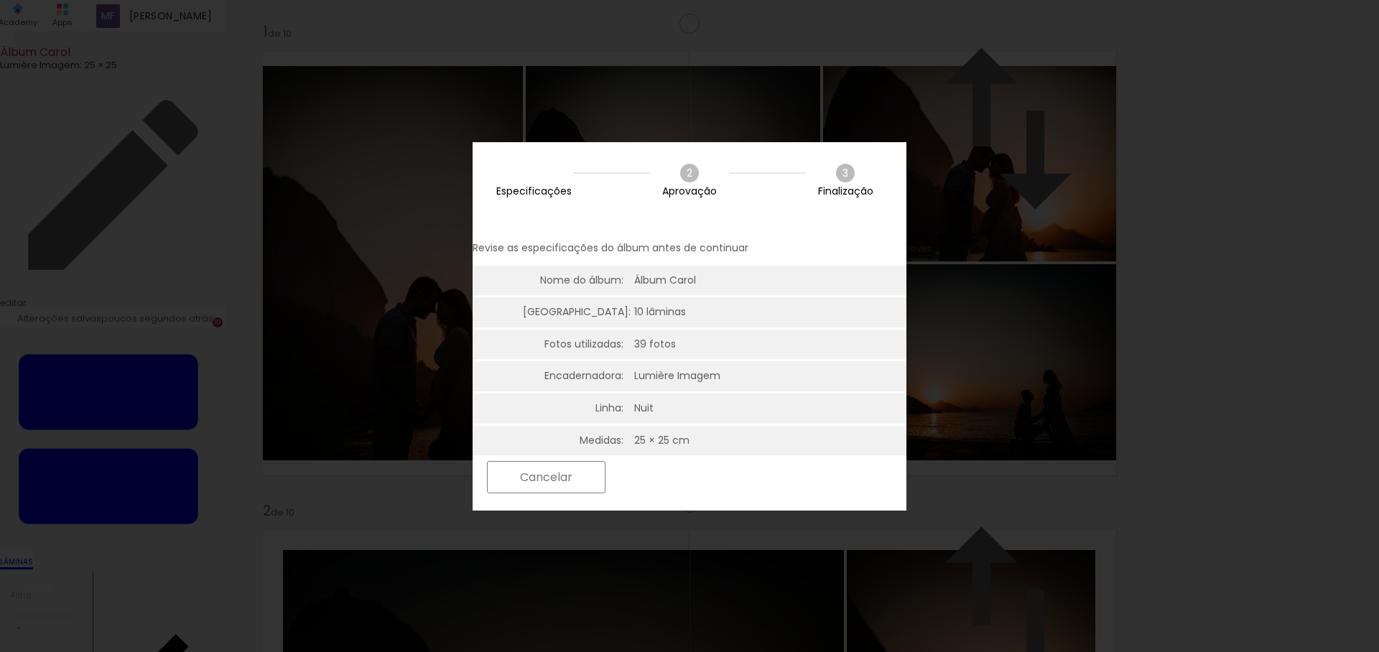
click at [723, 488] on paper-button "Próximo" at bounding box center [668, 477] width 111 height 31
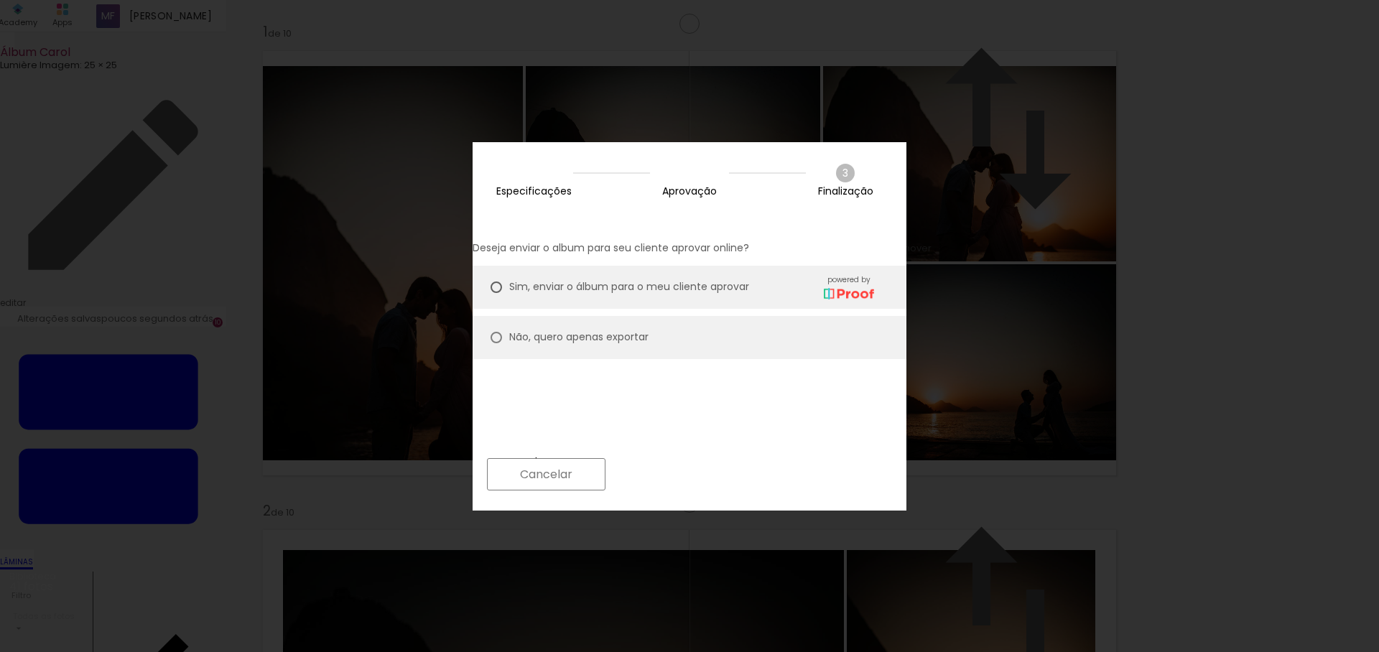
click at [0, 0] on slot "Próximo" at bounding box center [0, 0] width 0 height 0
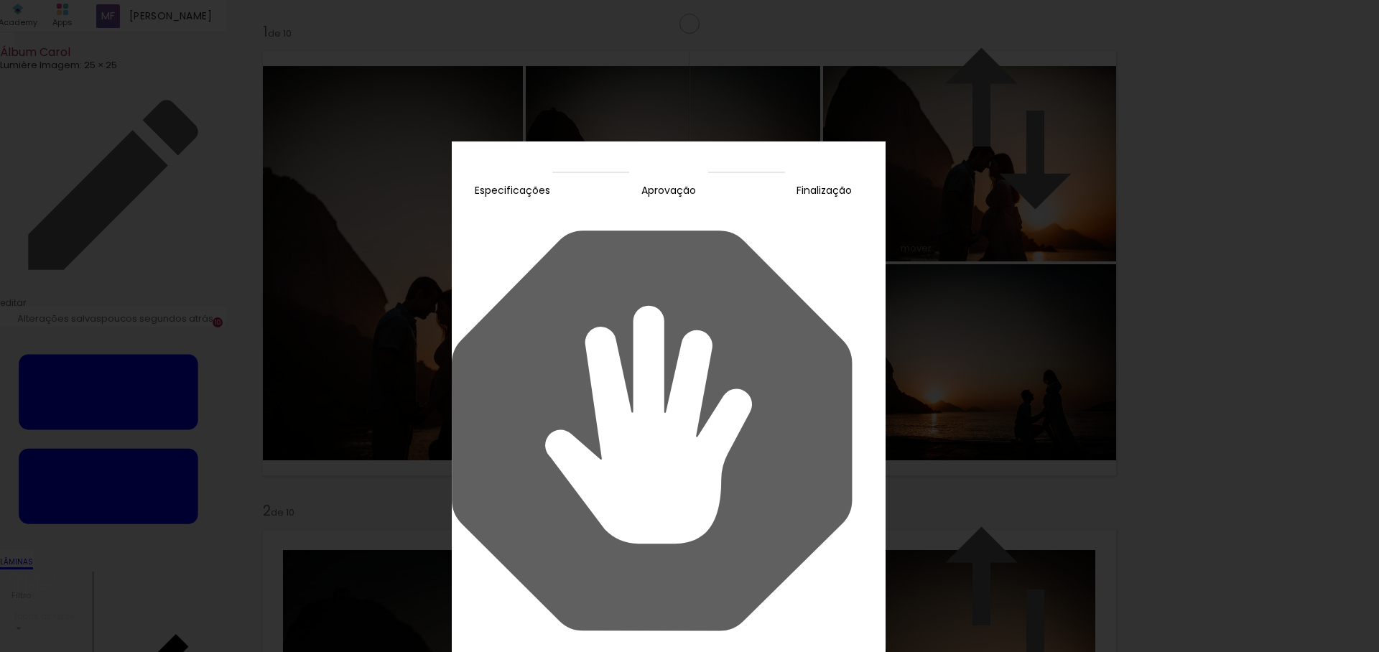
click at [0, 0] on slot "Continuar" at bounding box center [0, 0] width 0 height 0
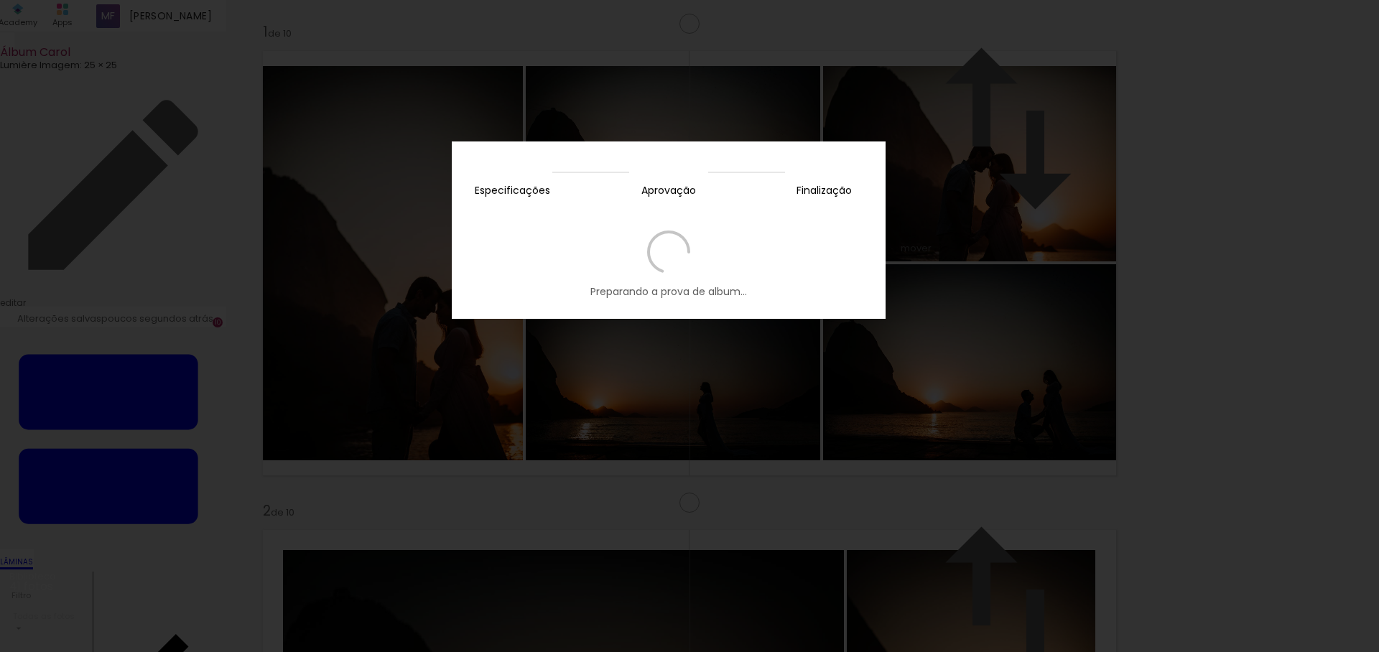
scroll to position [2874, 0]
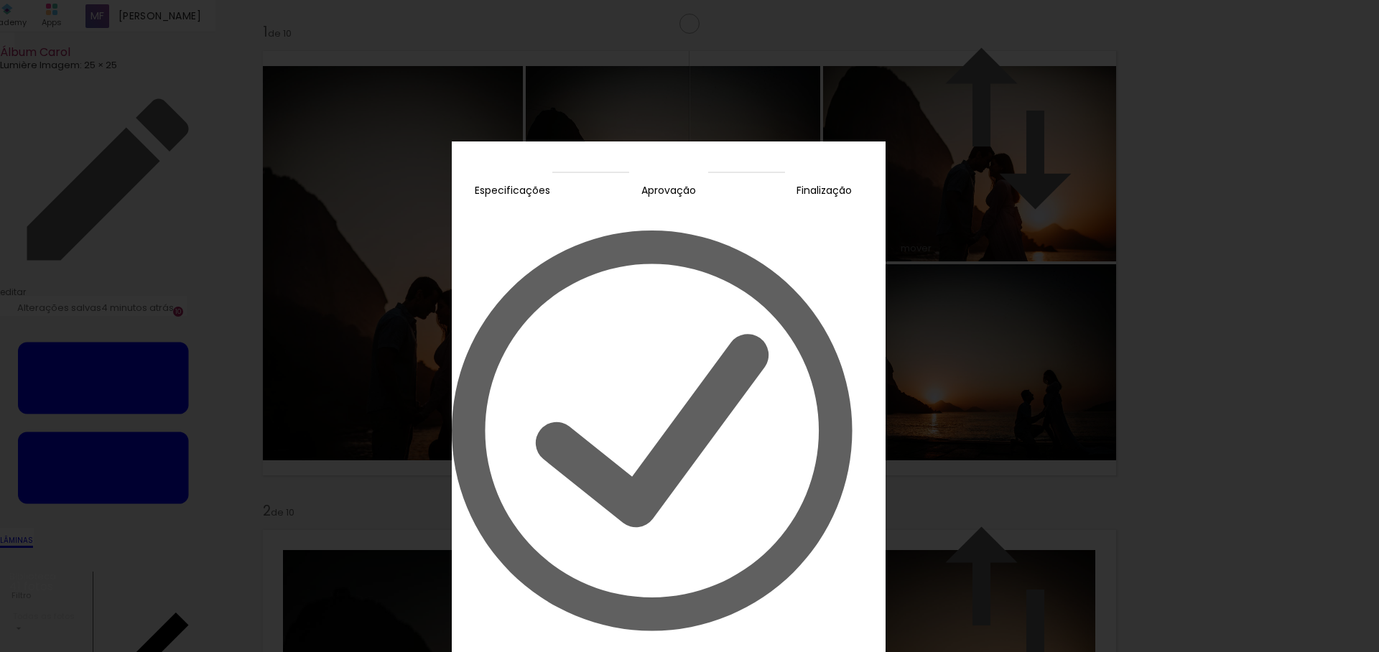
click at [0, 0] on slot "Editar prova" at bounding box center [0, 0] width 0 height 0
